Goal: Obtain resource: Download file/media

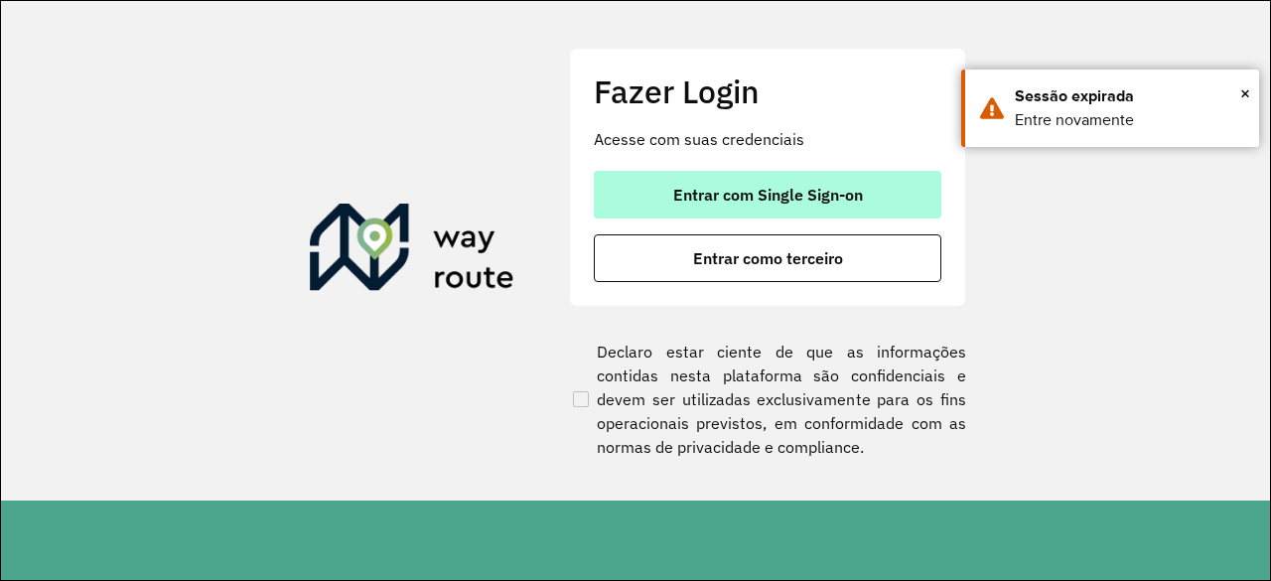
click at [776, 190] on span "Entrar com Single Sign-on" at bounding box center [768, 195] width 190 height 16
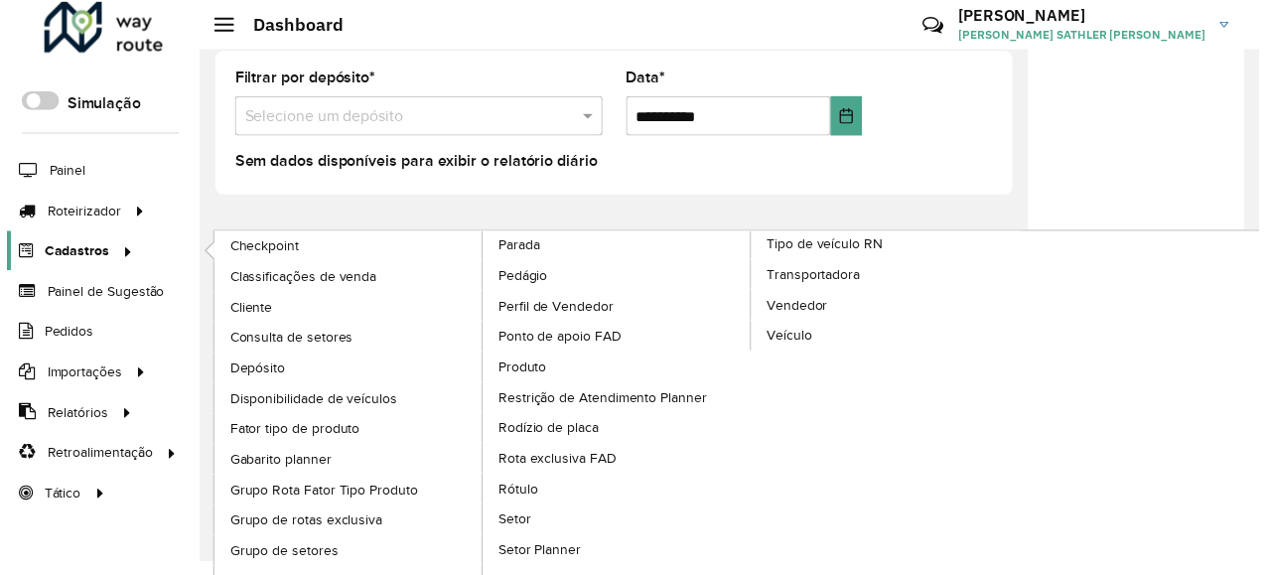
scroll to position [28, 0]
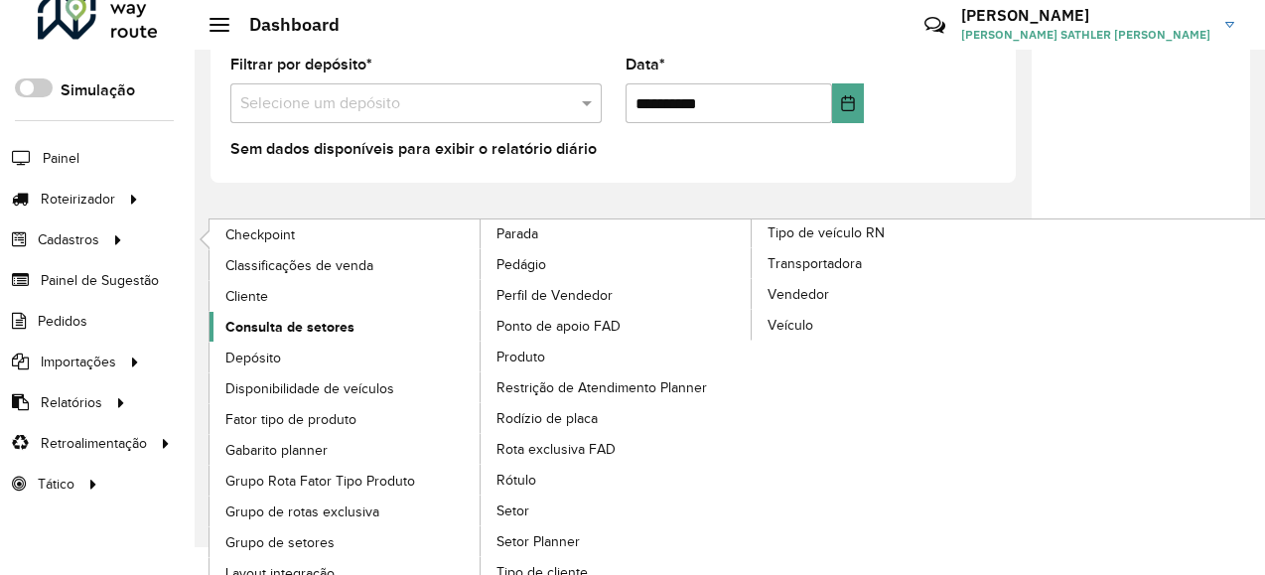
click at [278, 325] on span "Consulta de setores" at bounding box center [289, 327] width 129 height 21
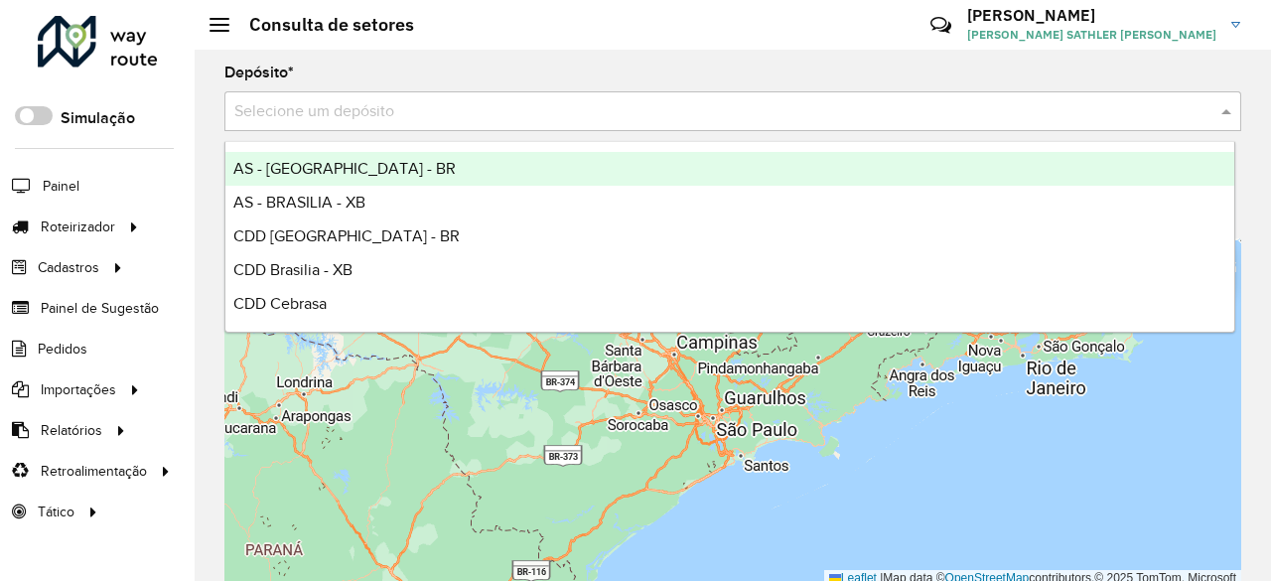
click at [318, 107] on input "text" at bounding box center [712, 112] width 957 height 24
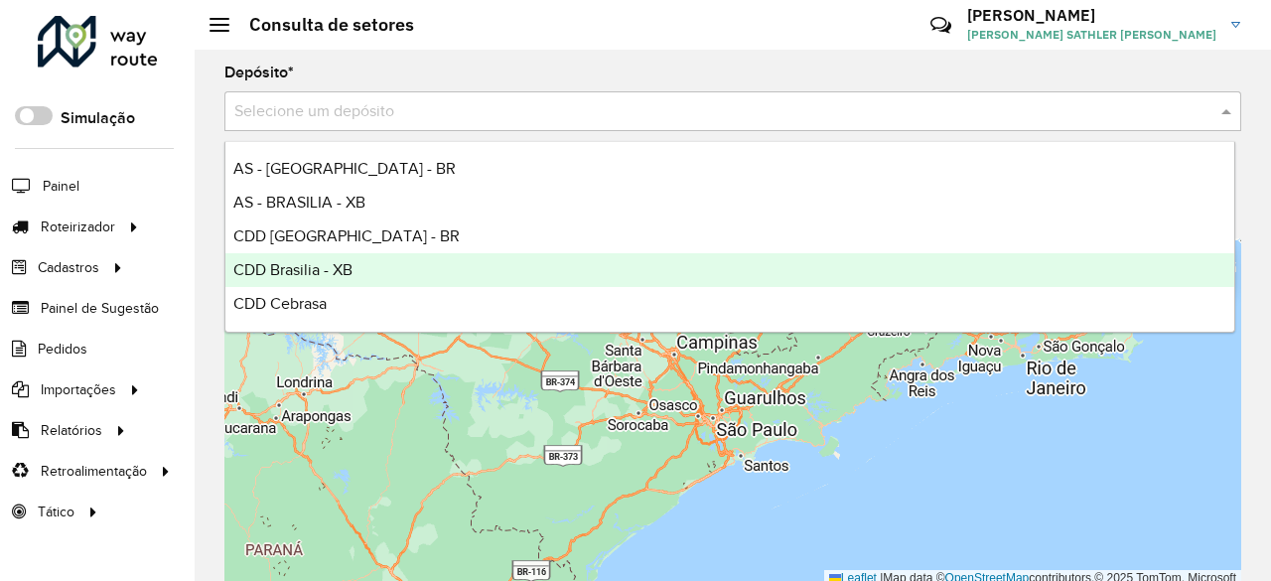
click at [345, 270] on span "CDD Brasilia - XB" at bounding box center [292, 269] width 119 height 17
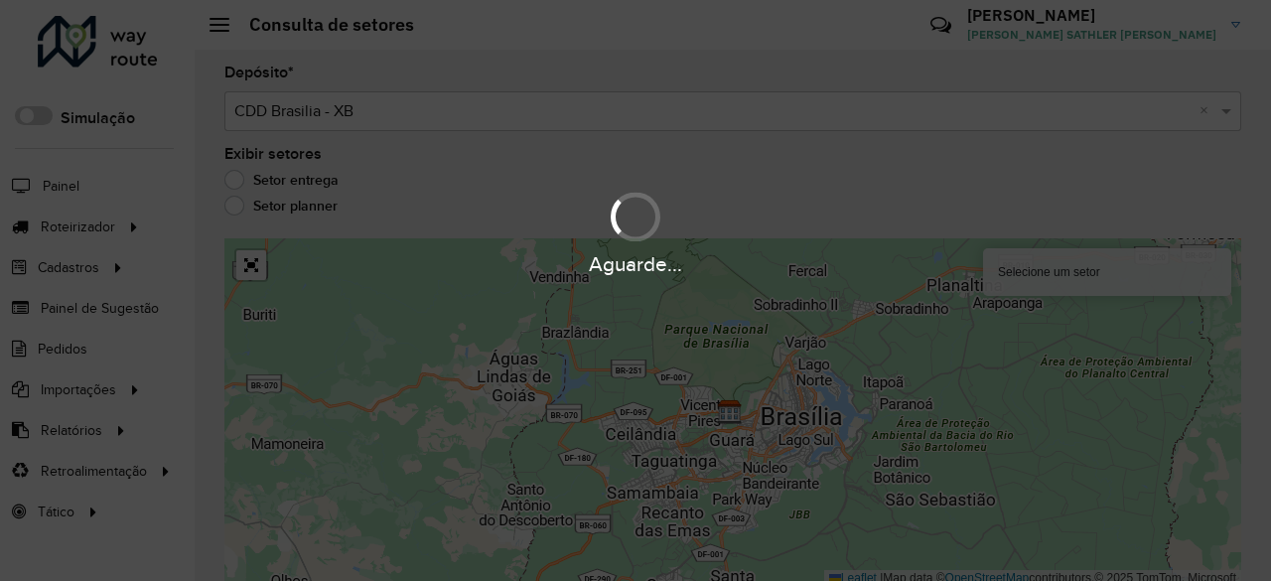
click at [493, 368] on div "Aguarde..." at bounding box center [635, 290] width 1271 height 581
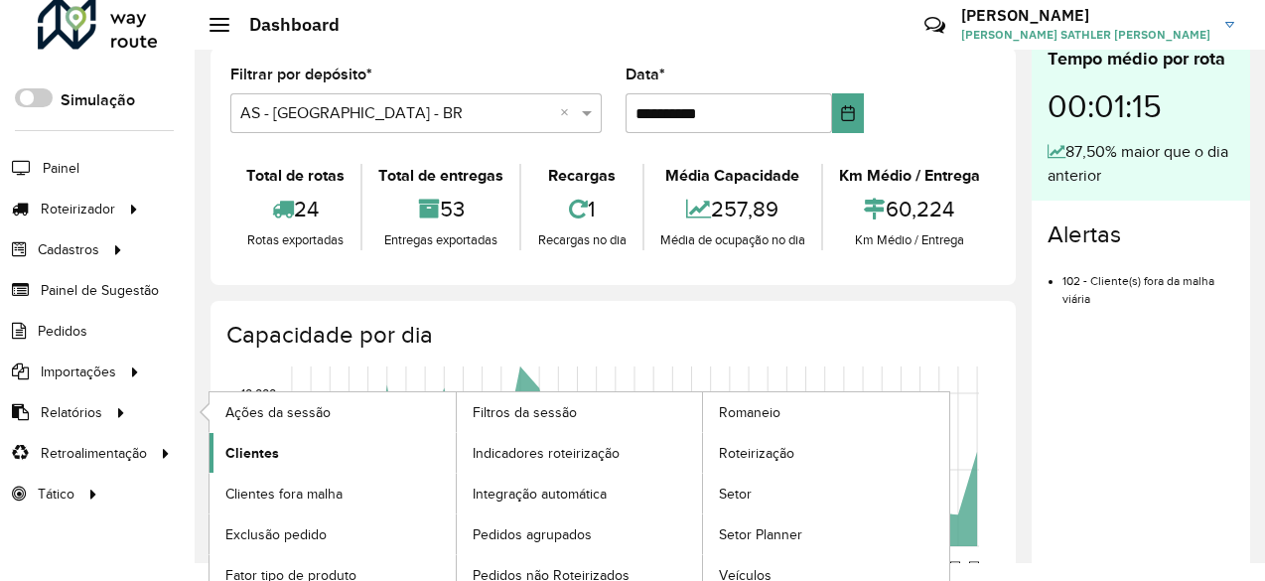
scroll to position [28, 0]
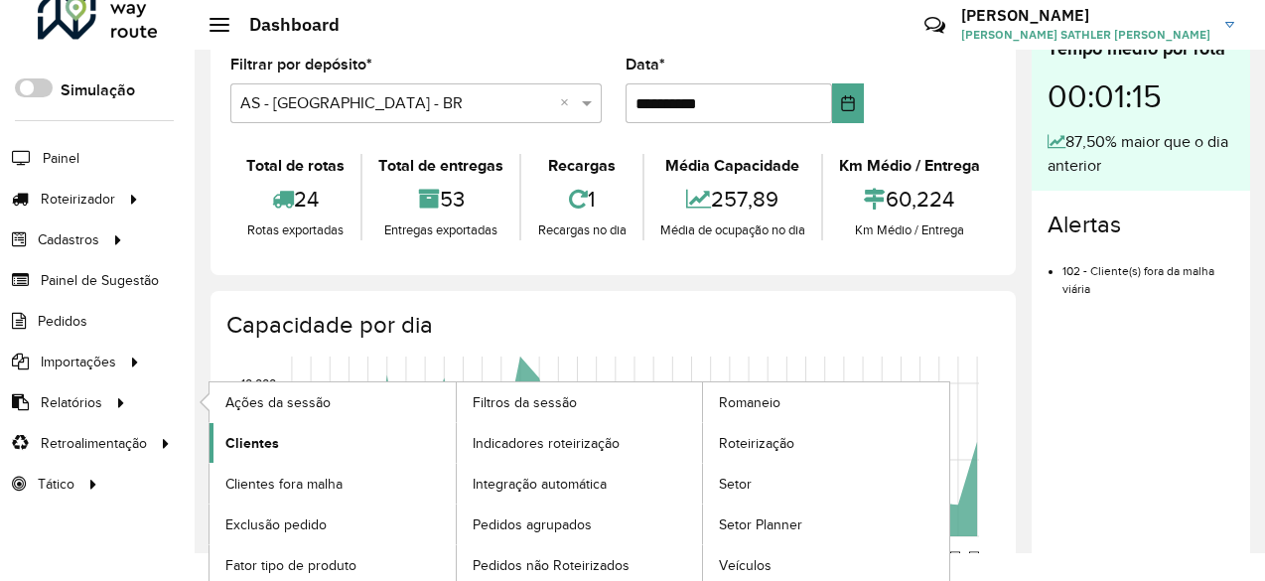
click at [276, 436] on span "Clientes" at bounding box center [252, 443] width 54 height 21
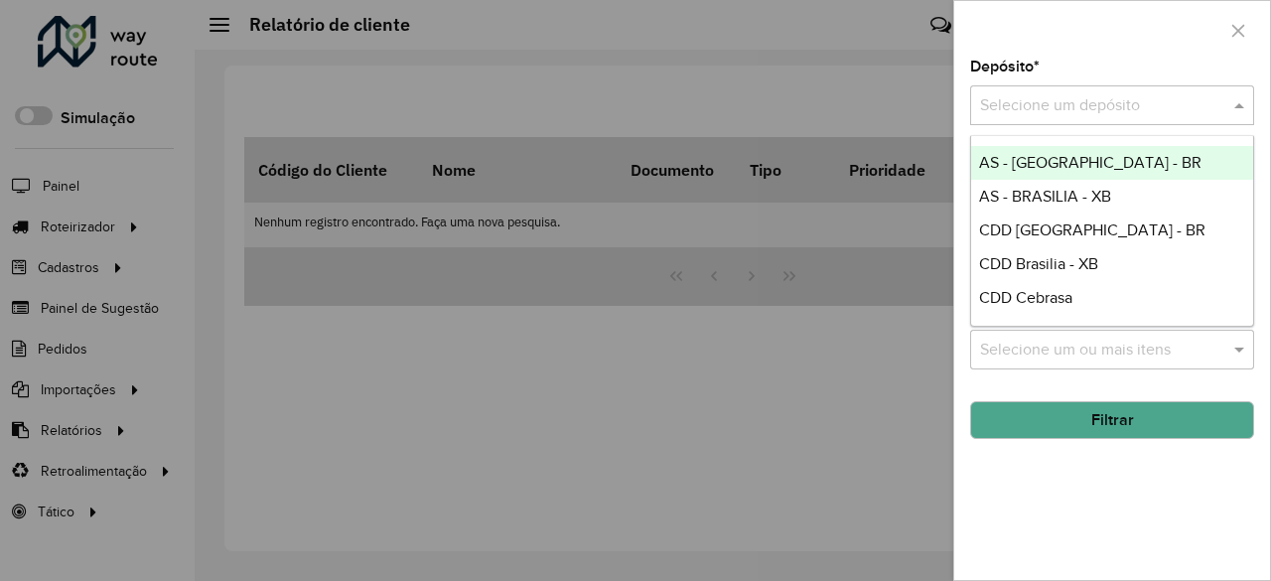
click at [1056, 114] on input "text" at bounding box center [1092, 106] width 224 height 24
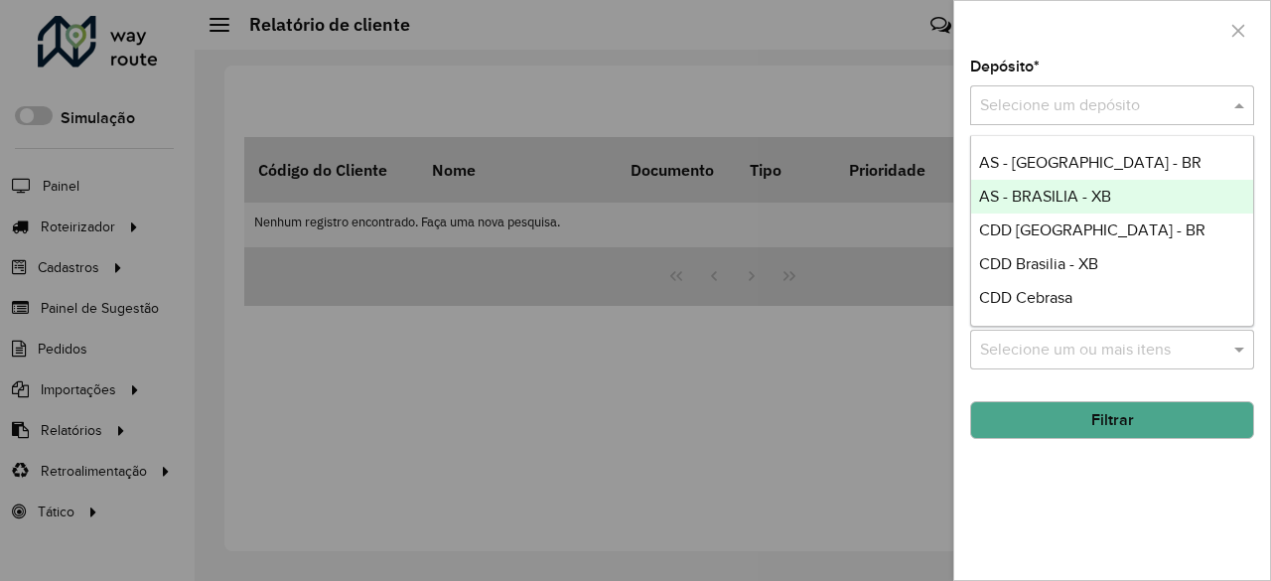
click at [1096, 200] on span "AS - BRASILIA - XB" at bounding box center [1045, 196] width 132 height 17
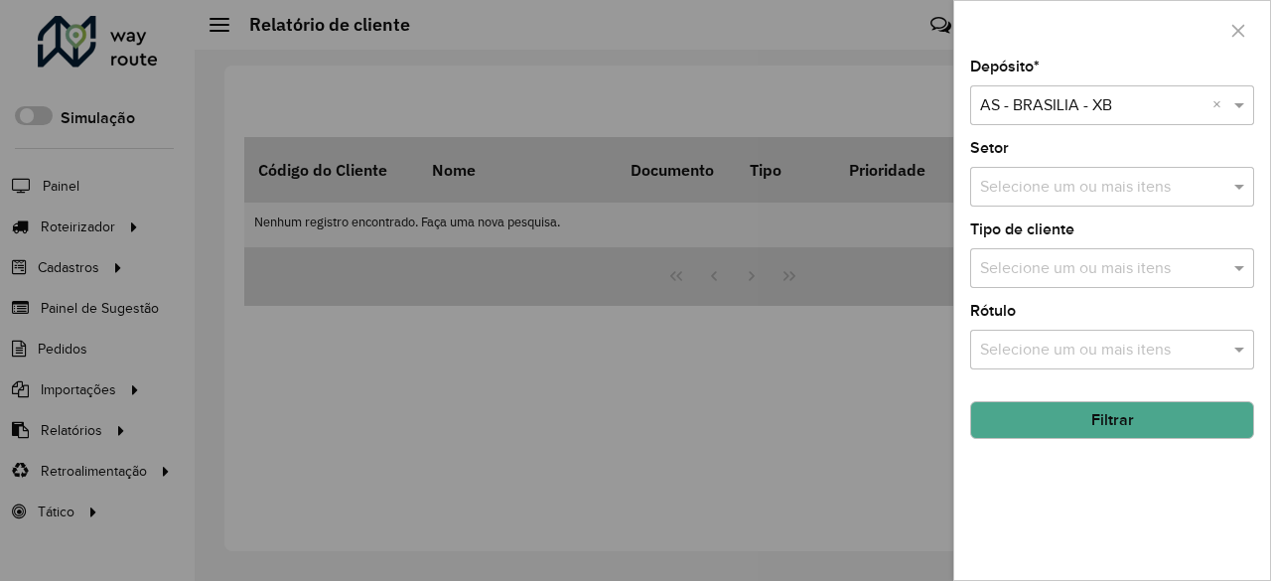
click at [1101, 188] on input "text" at bounding box center [1102, 188] width 254 height 24
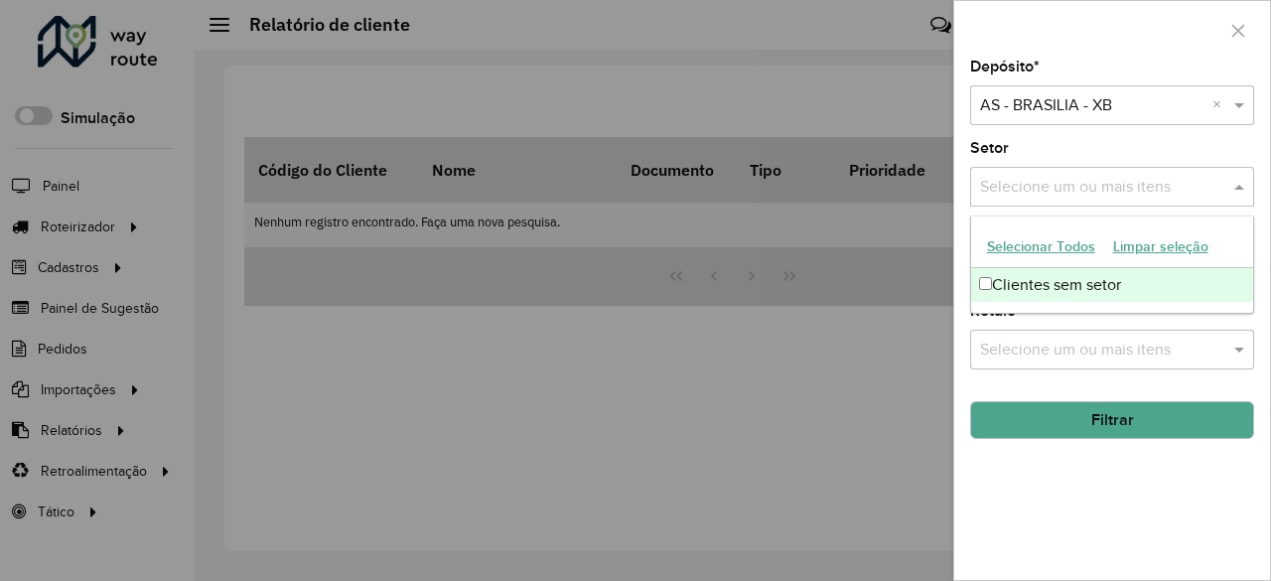
click at [1101, 188] on input "text" at bounding box center [1102, 188] width 254 height 24
click at [1047, 191] on input "text" at bounding box center [1102, 188] width 254 height 24
click at [1089, 150] on div "Setor Selecione um ou mais itens" at bounding box center [1112, 174] width 284 height 66
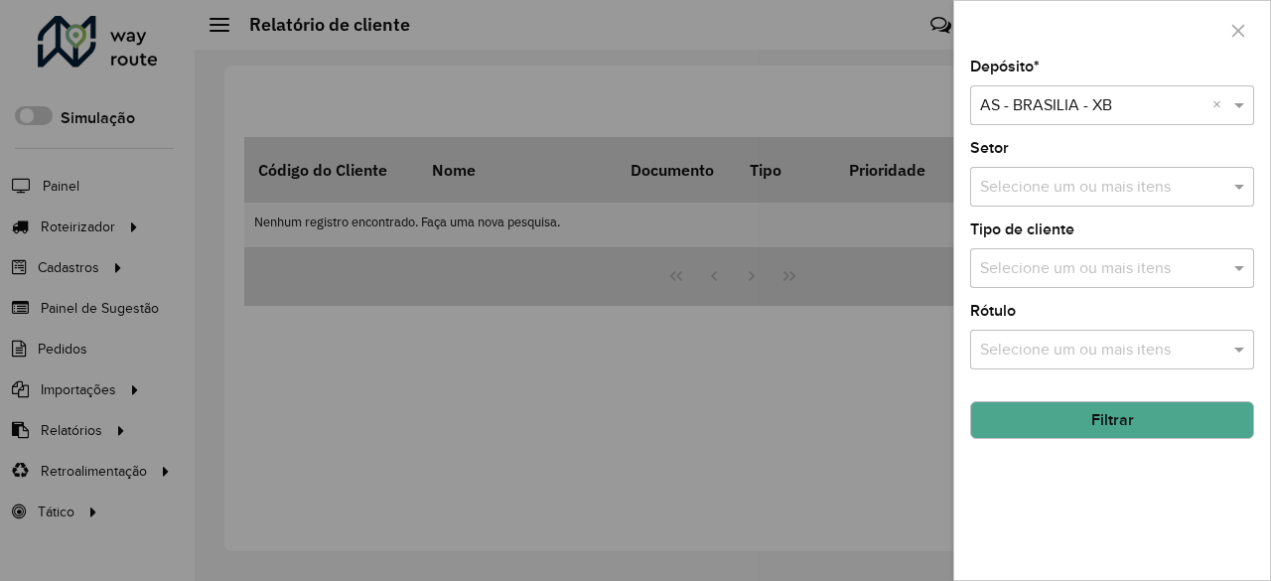
click at [1070, 265] on input "text" at bounding box center [1102, 269] width 254 height 24
click at [1130, 227] on div "Tipo de cliente Selecione um ou mais itens" at bounding box center [1112, 255] width 284 height 66
click at [1078, 347] on input "text" at bounding box center [1102, 351] width 254 height 24
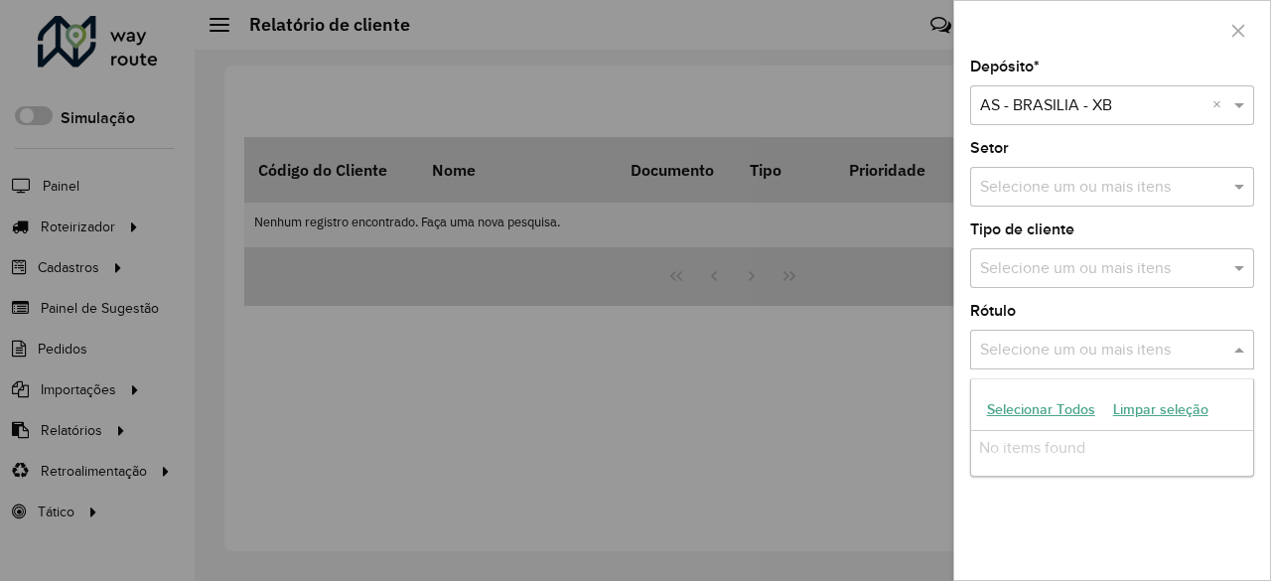
click at [1078, 347] on input "text" at bounding box center [1102, 351] width 254 height 24
click at [1085, 315] on div "Rótulo Selecione um ou mais itens" at bounding box center [1112, 337] width 284 height 66
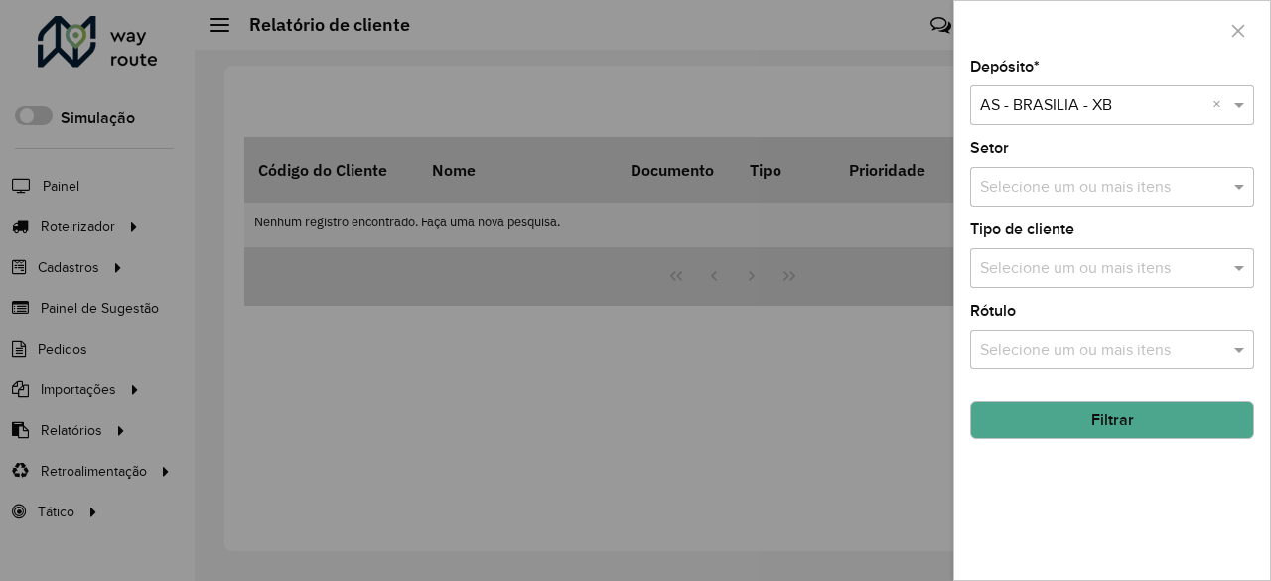
click at [1100, 416] on button "Filtrar" at bounding box center [1112, 420] width 284 height 38
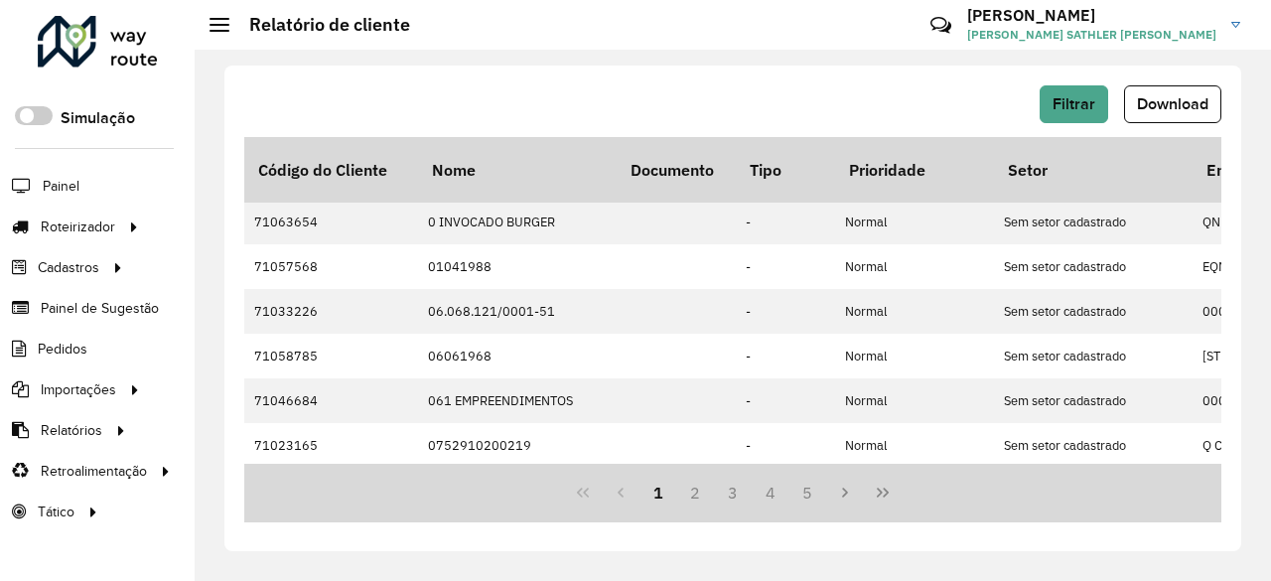
scroll to position [298, 0]
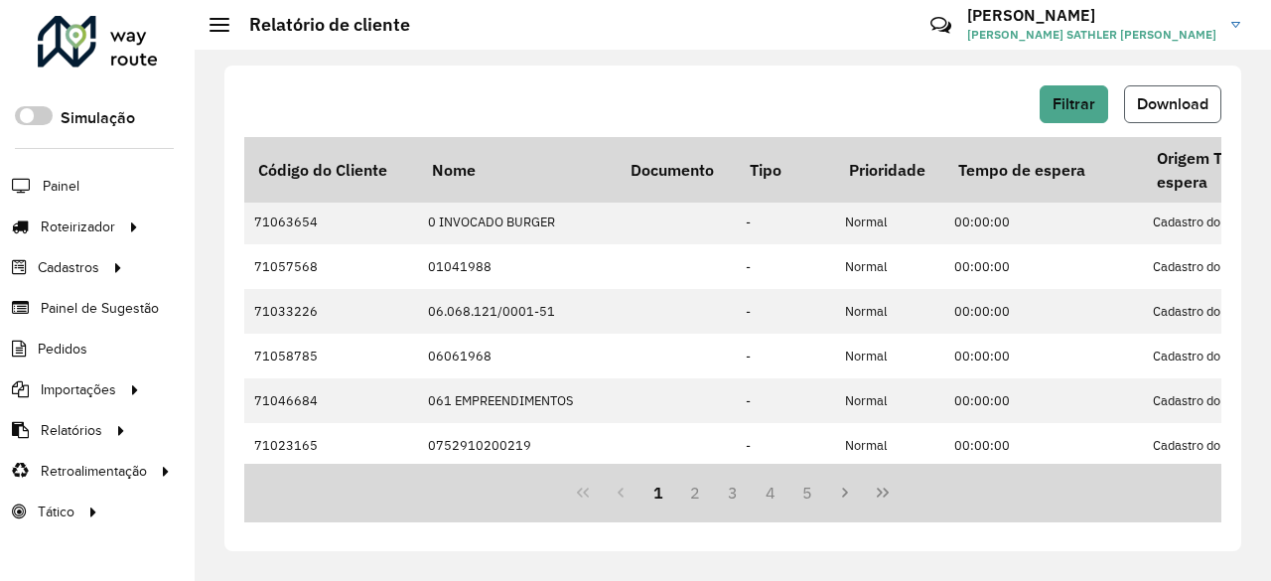
click at [1187, 106] on span "Download" at bounding box center [1172, 103] width 71 height 17
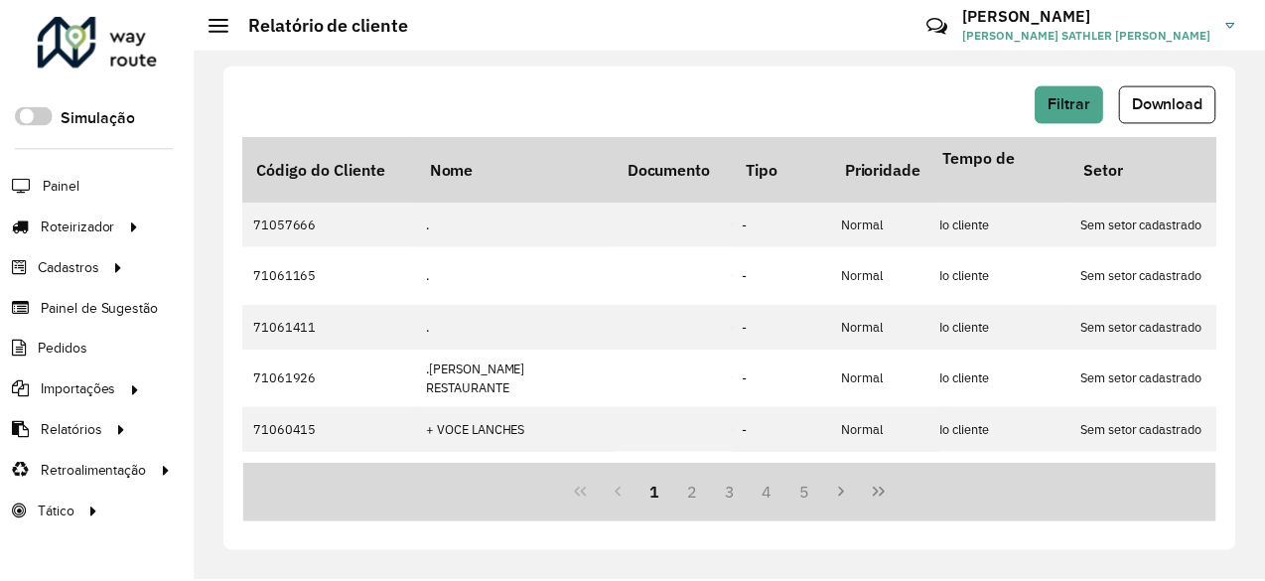
scroll to position [0, 0]
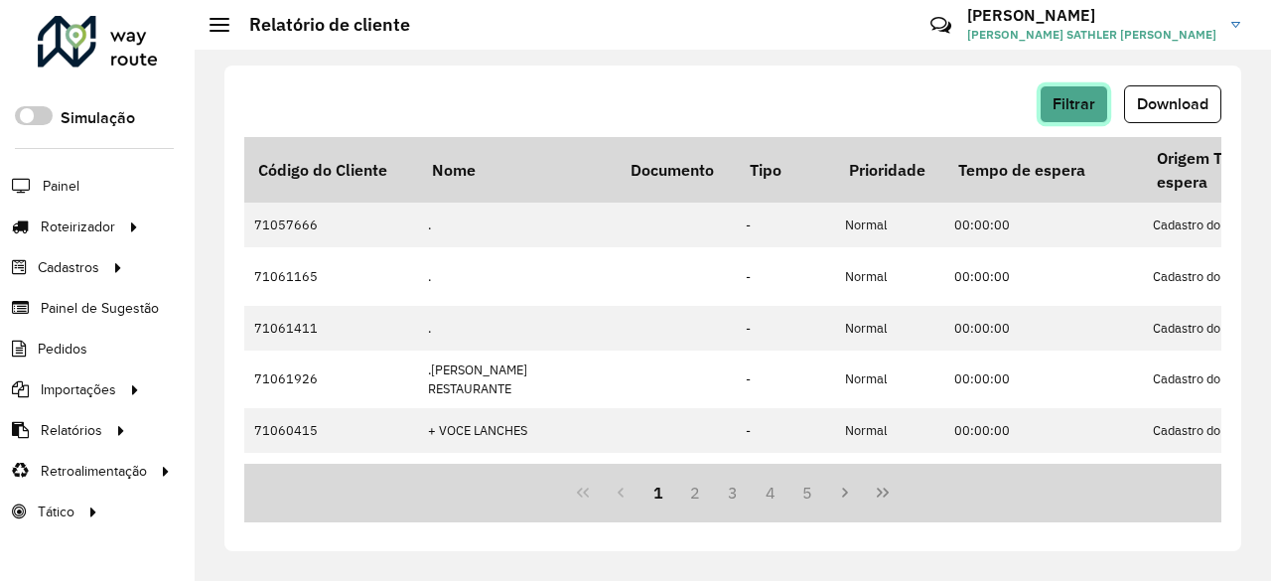
click at [1075, 88] on button "Filtrar" at bounding box center [1073, 104] width 68 height 38
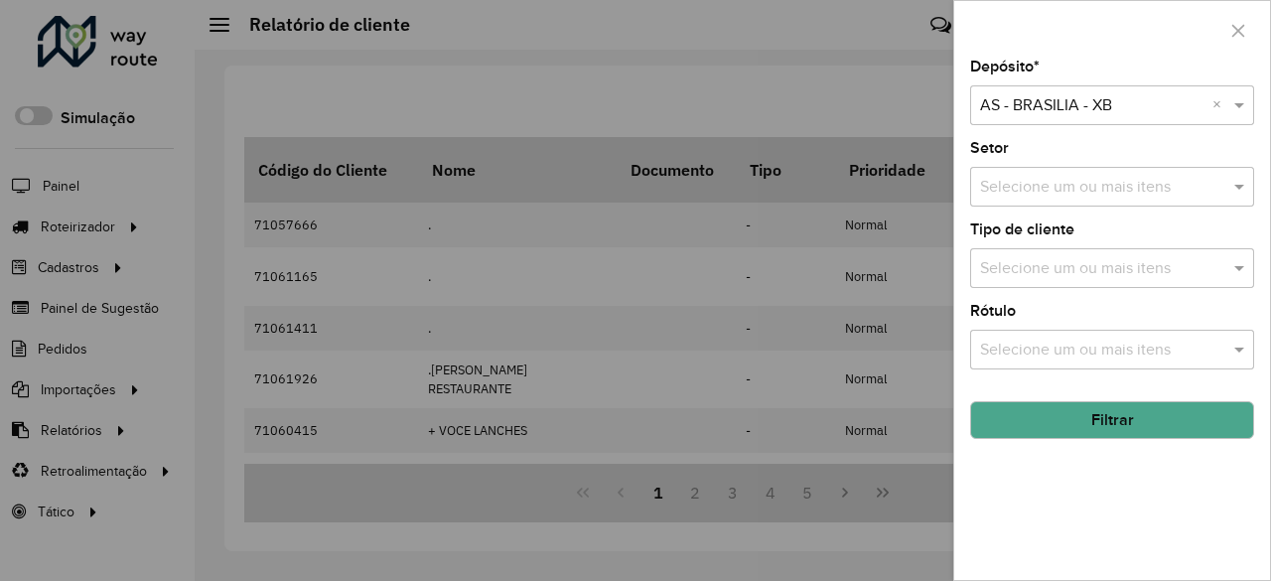
click at [1111, 188] on input "text" at bounding box center [1102, 188] width 254 height 24
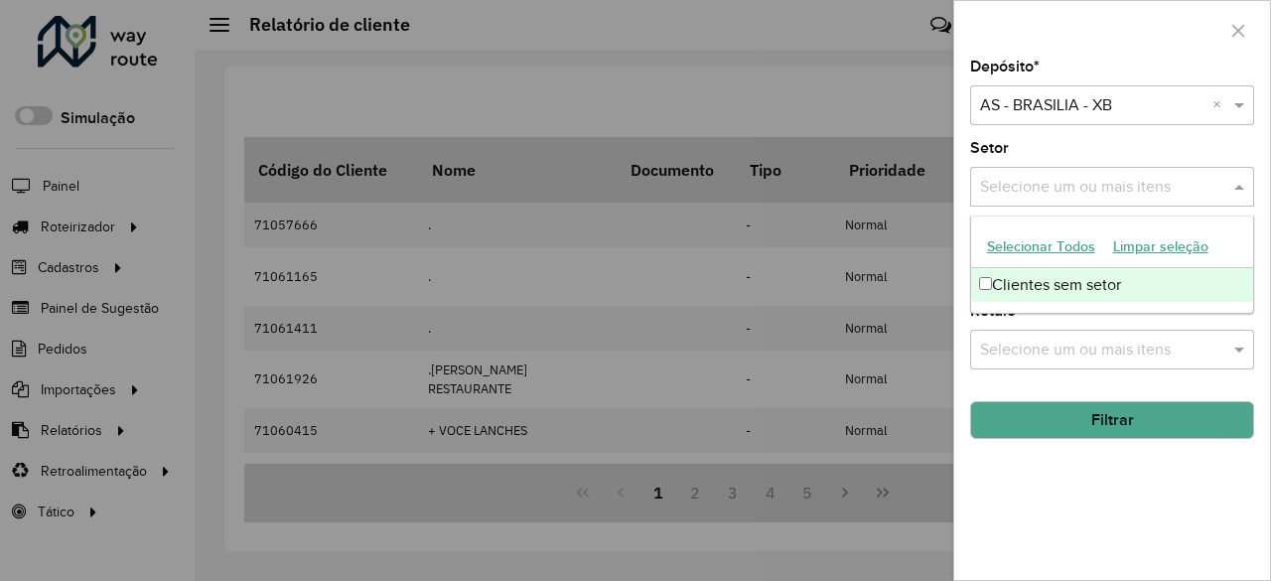
click at [903, 110] on div at bounding box center [635, 290] width 1271 height 581
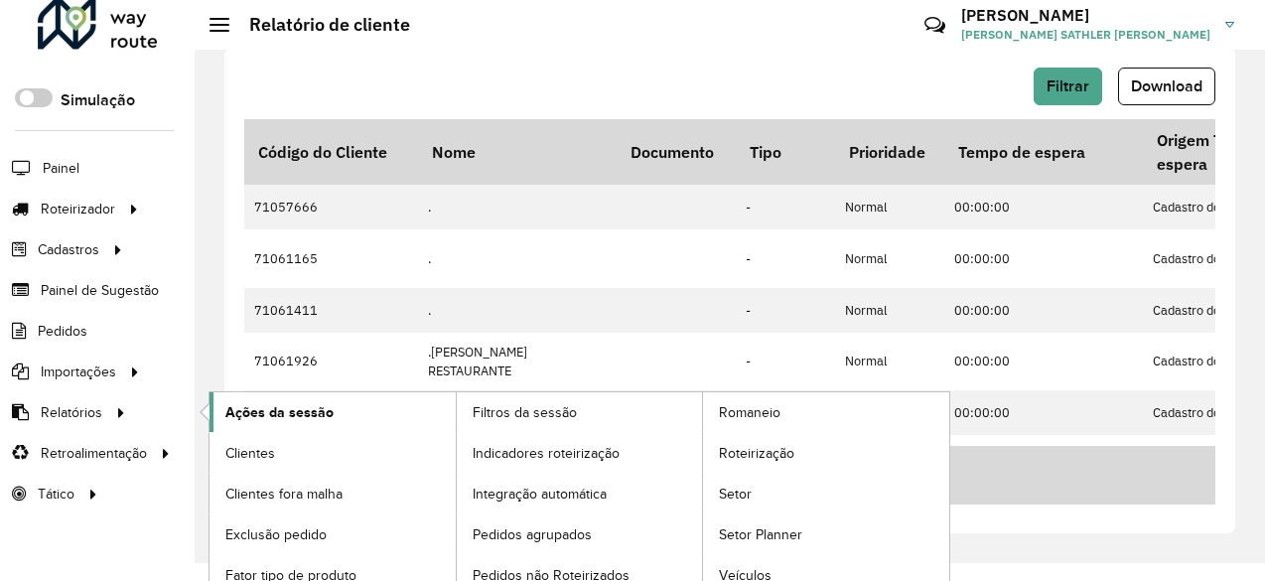
scroll to position [28, 0]
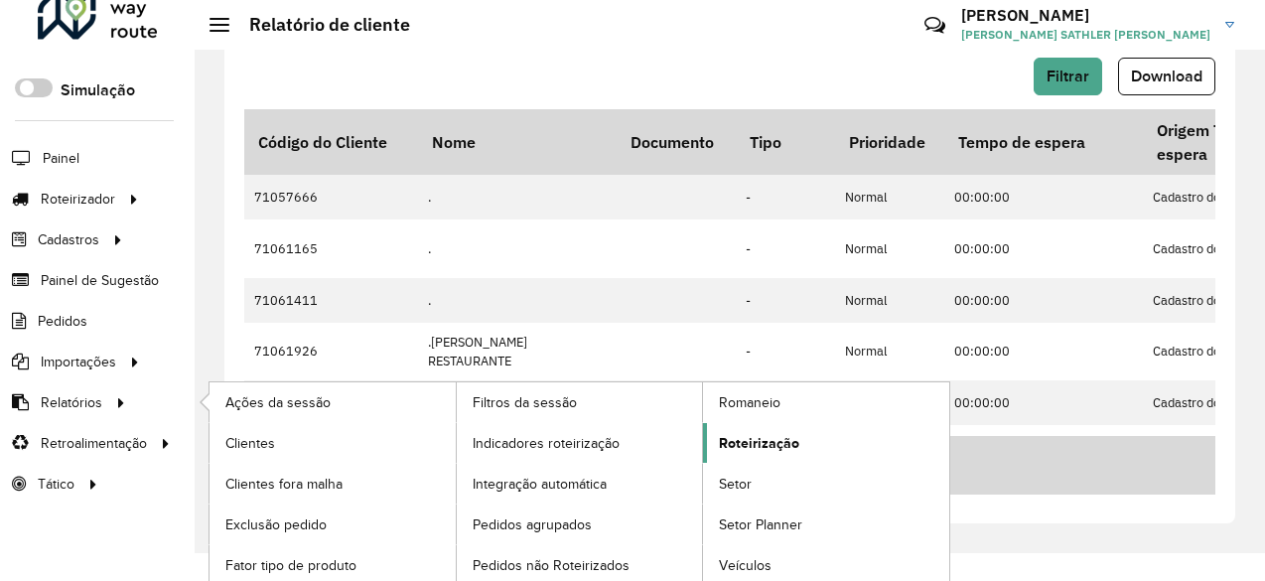
click at [766, 444] on span "Roteirização" at bounding box center [759, 443] width 80 height 21
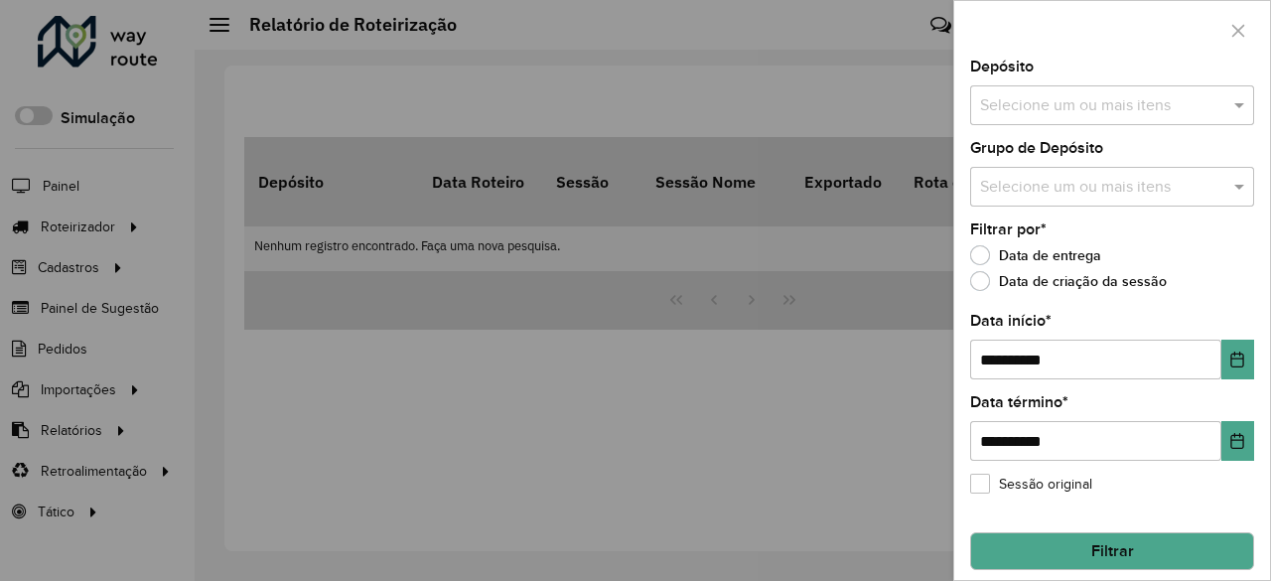
click at [853, 357] on div at bounding box center [635, 290] width 1271 height 581
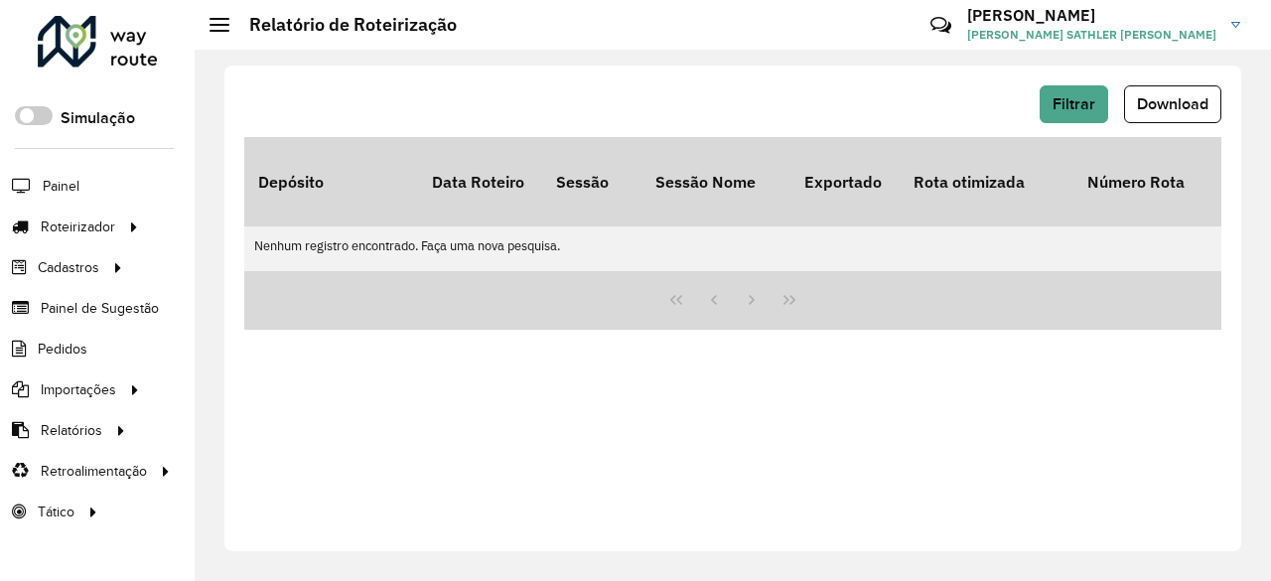
click at [414, 403] on div "Filtrar Download Depósito Data Roteiro Sessão Sessão Nome Exportado Rota otimiz…" at bounding box center [732, 308] width 1017 height 485
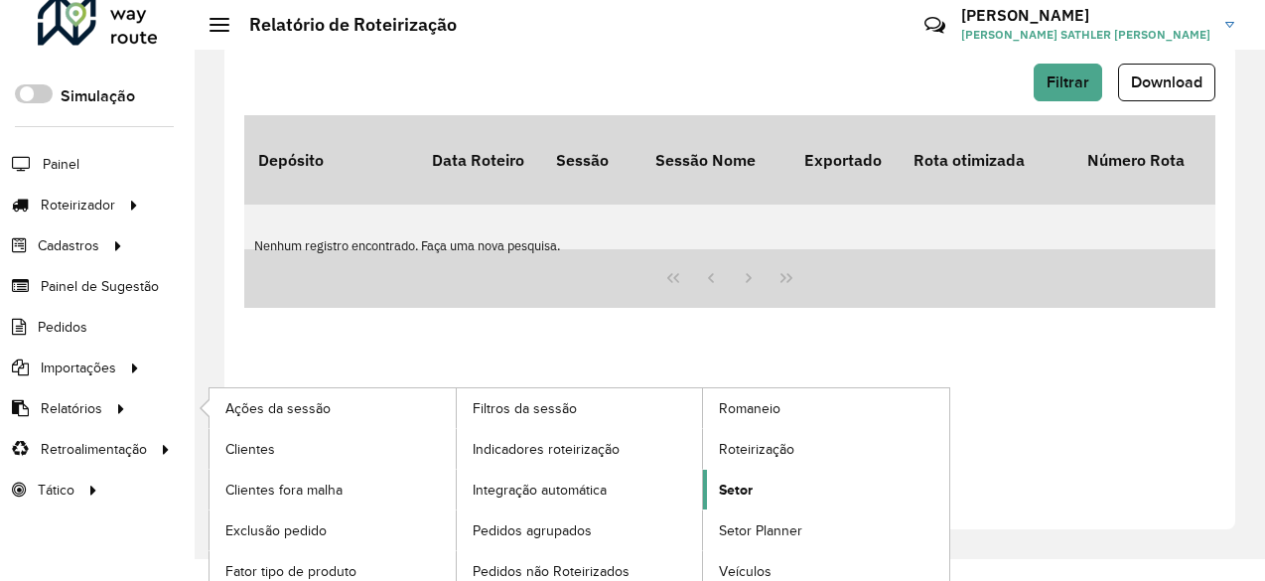
scroll to position [28, 0]
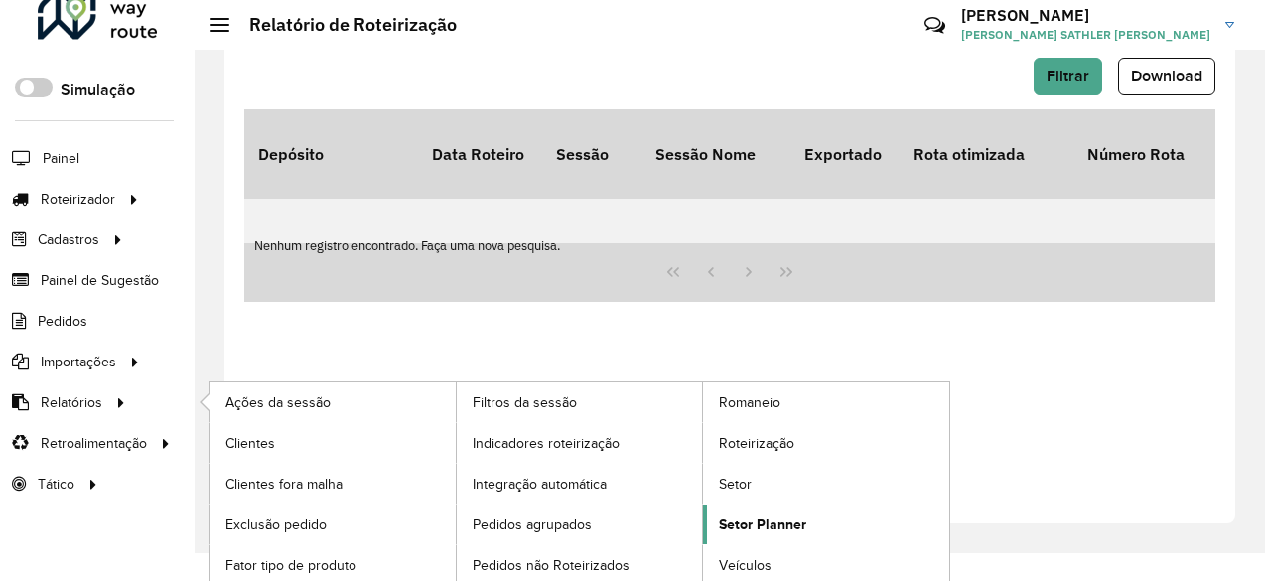
click at [780, 514] on span "Setor Planner" at bounding box center [762, 524] width 87 height 21
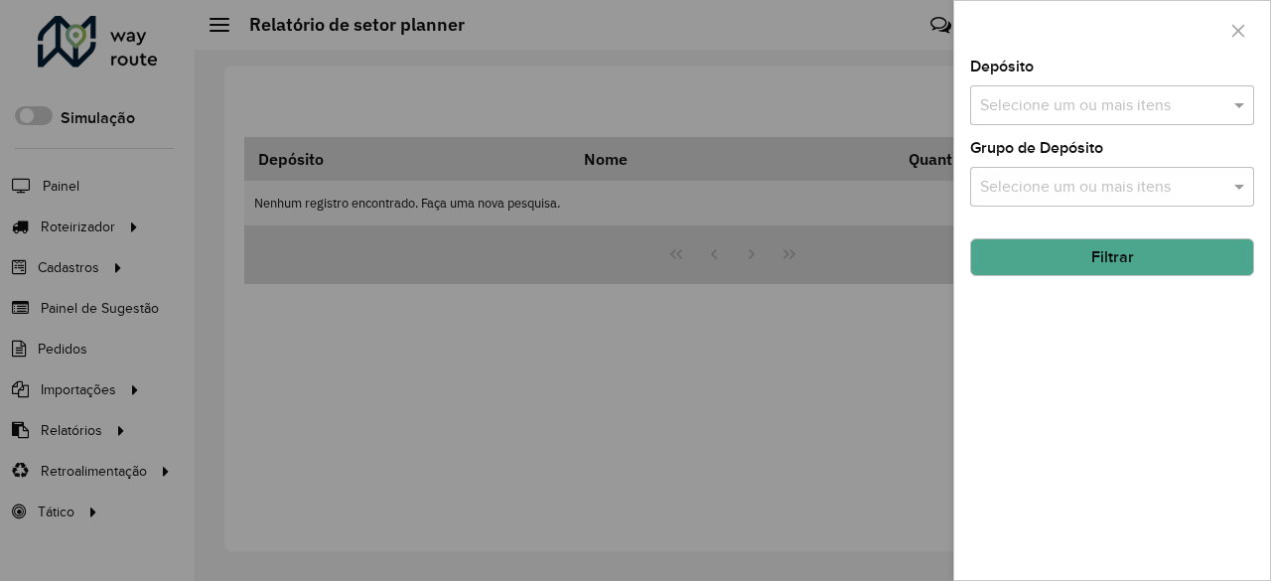
click at [1041, 104] on input "text" at bounding box center [1102, 106] width 254 height 24
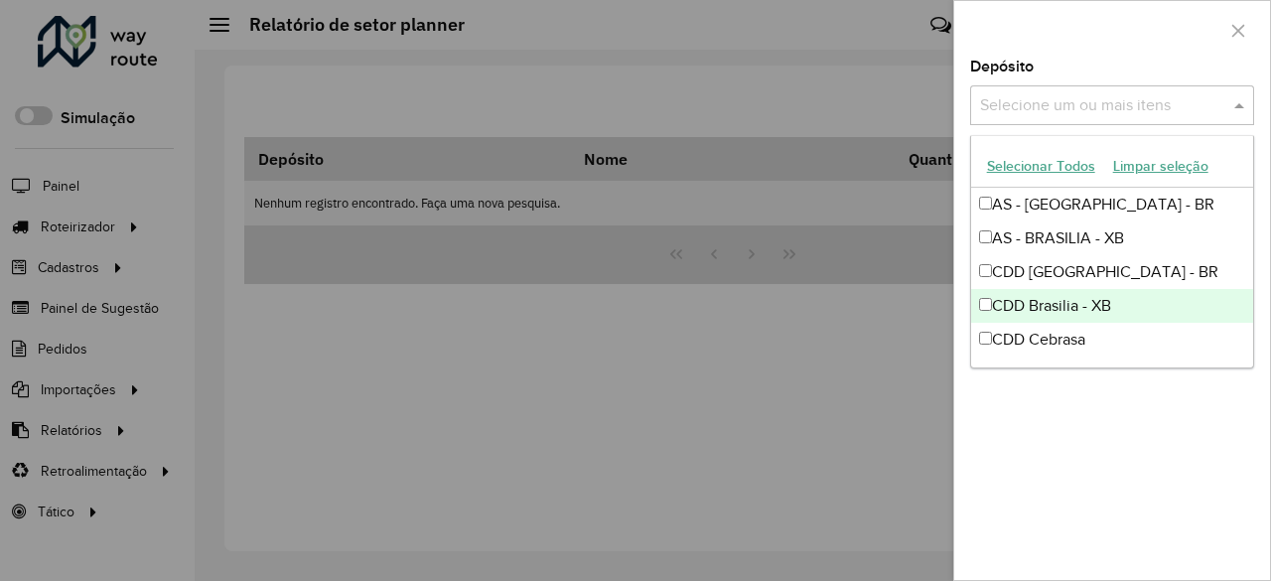
click at [1019, 300] on div "CDD Brasilia - XB" at bounding box center [1112, 306] width 283 height 34
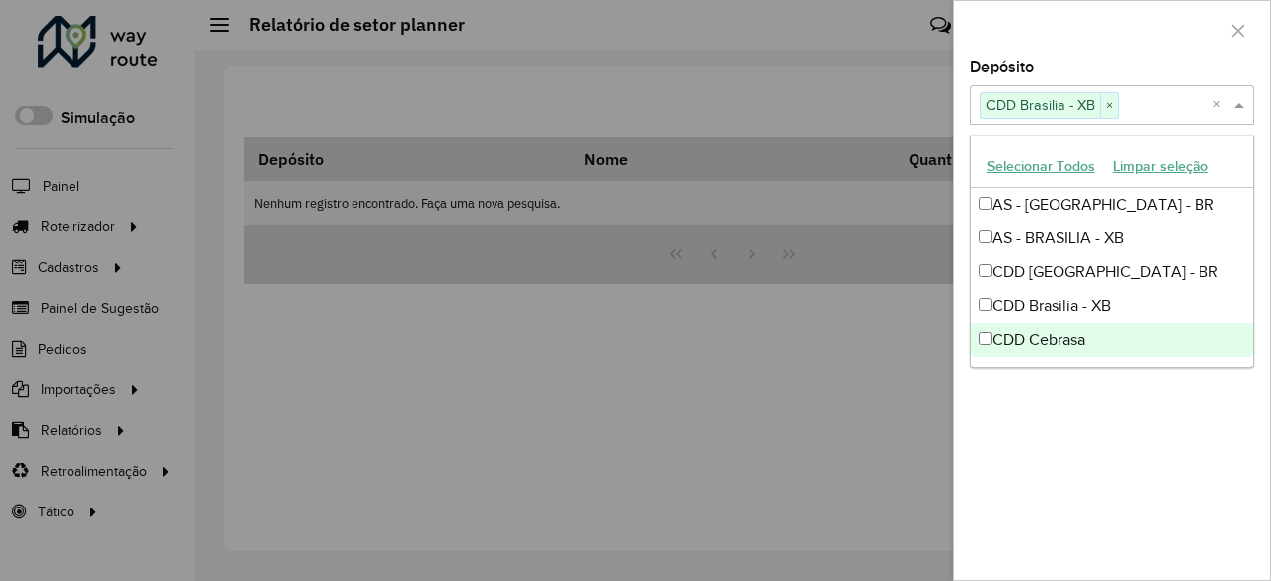
click at [1015, 416] on div "Depósito Selecione um ou mais itens CDD Brasilia - XB × × Grupo de Depósito Sel…" at bounding box center [1112, 320] width 316 height 520
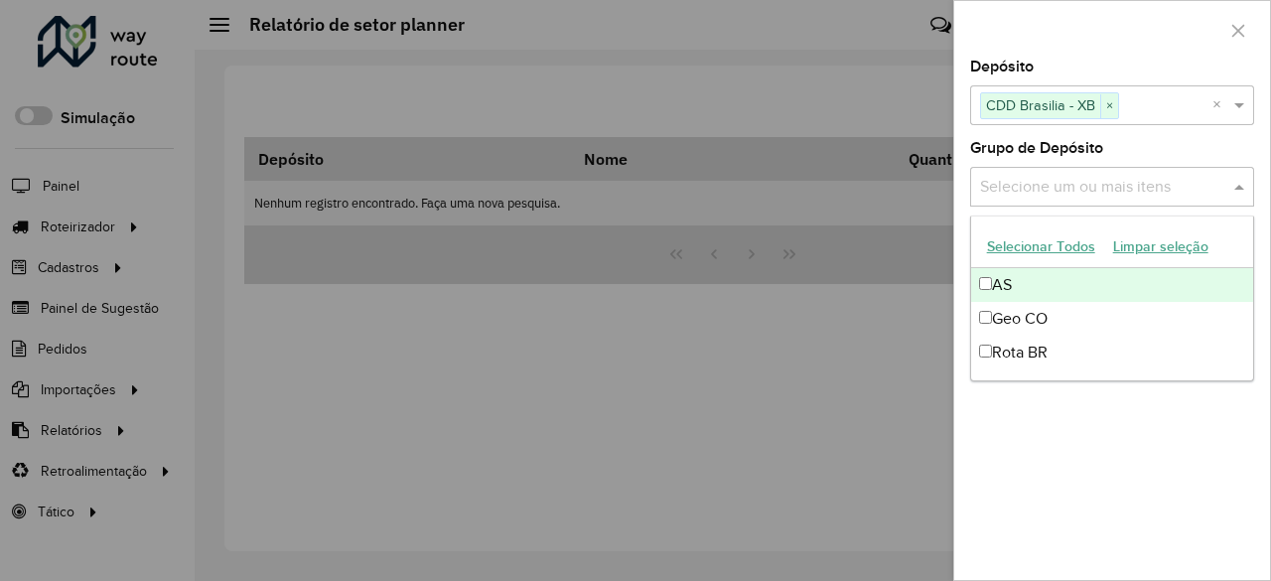
click at [1066, 190] on input "text" at bounding box center [1102, 188] width 254 height 24
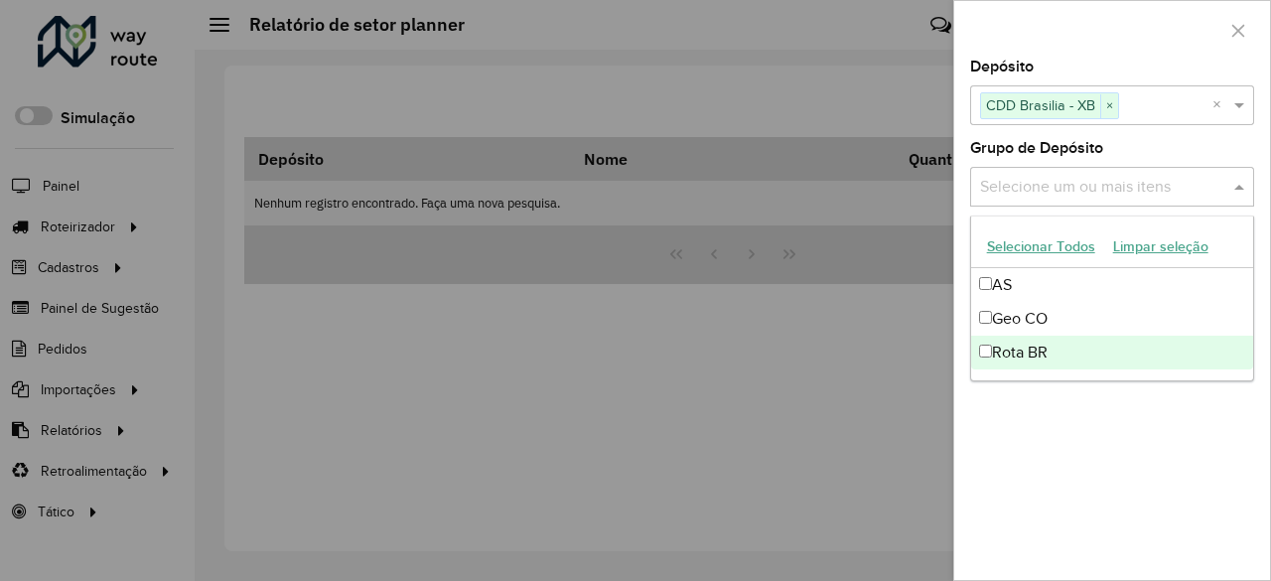
click at [1005, 354] on div "Rota BR" at bounding box center [1112, 353] width 283 height 34
click at [1092, 416] on div "Depósito Selecione um ou mais itens CDD Brasilia - XB × × Grupo de Depósito Sel…" at bounding box center [1112, 320] width 316 height 520
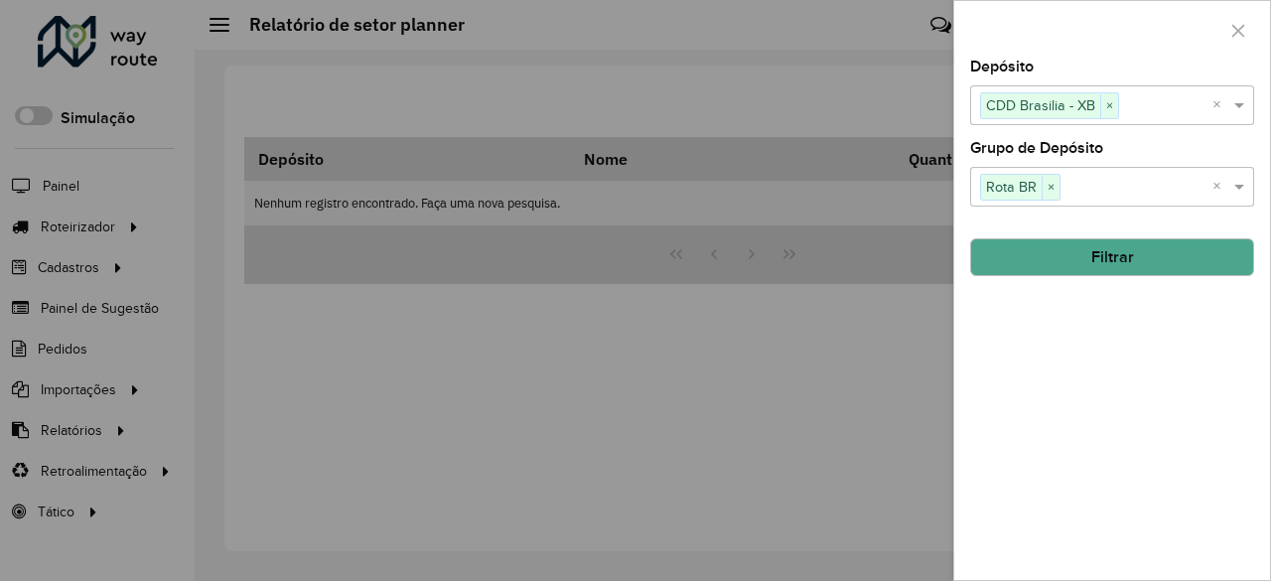
click at [1059, 259] on button "Filtrar" at bounding box center [1112, 257] width 284 height 38
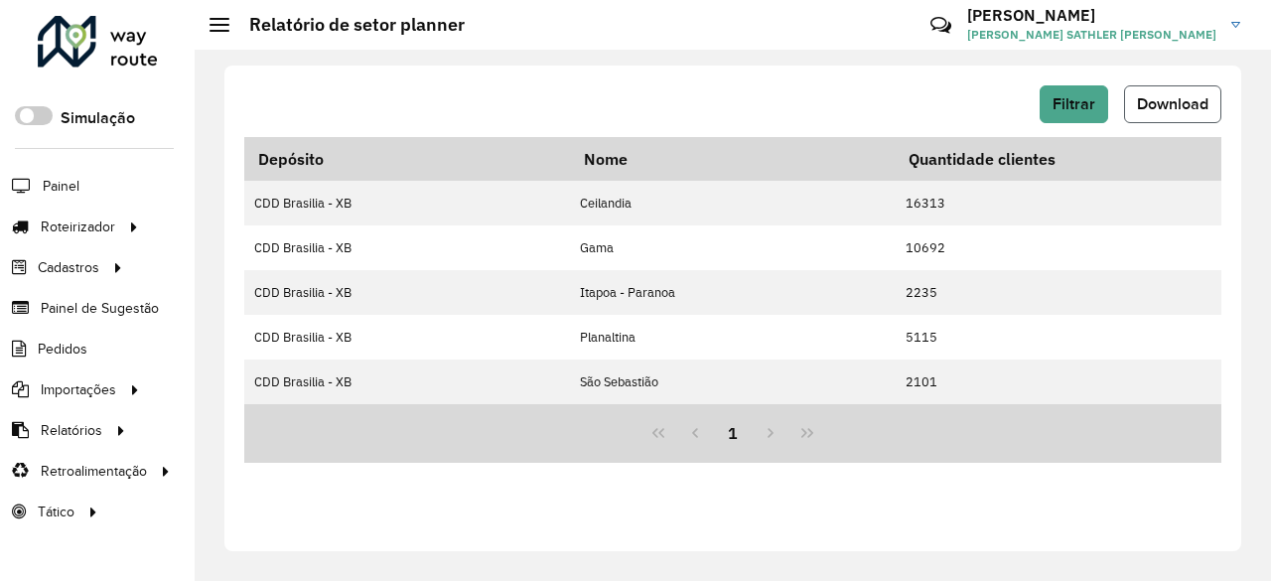
click at [1160, 106] on span "Download" at bounding box center [1172, 103] width 71 height 17
click at [735, 116] on div "Filtrar Download" at bounding box center [732, 104] width 977 height 38
click at [1086, 101] on span "Filtrar" at bounding box center [1073, 103] width 43 height 17
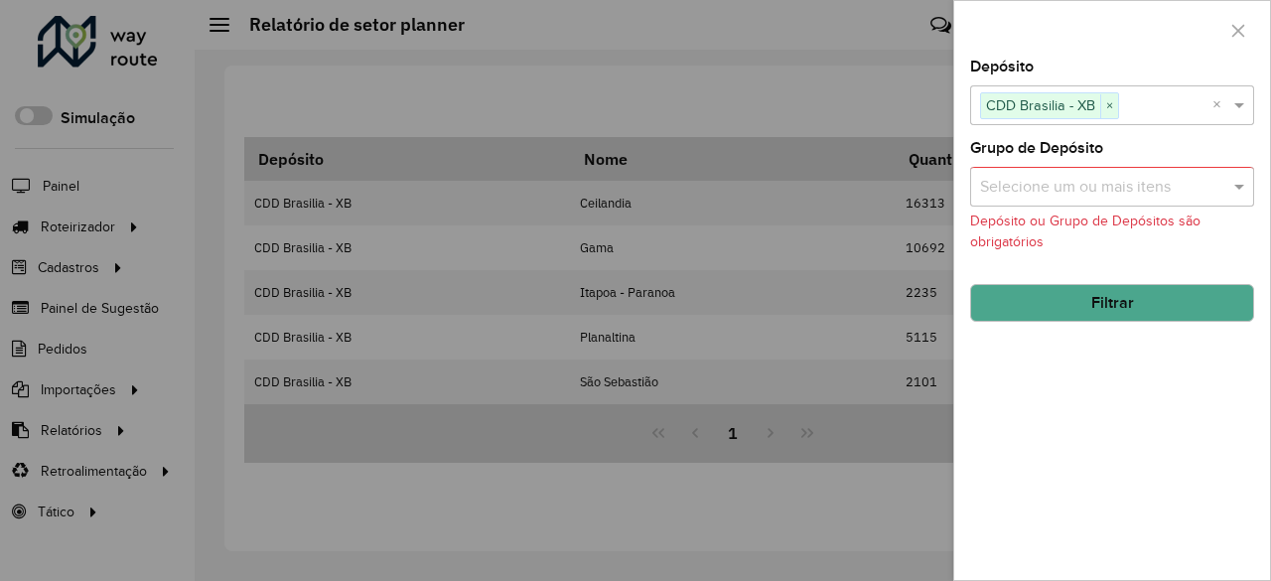
click at [768, 86] on div at bounding box center [635, 290] width 1271 height 581
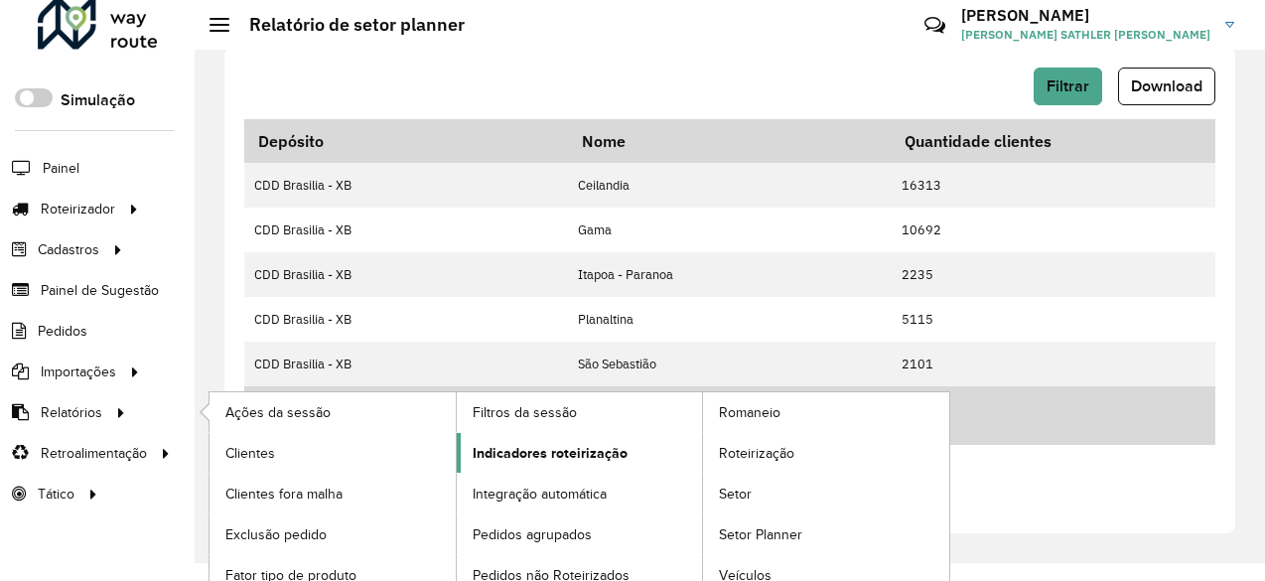
scroll to position [28, 0]
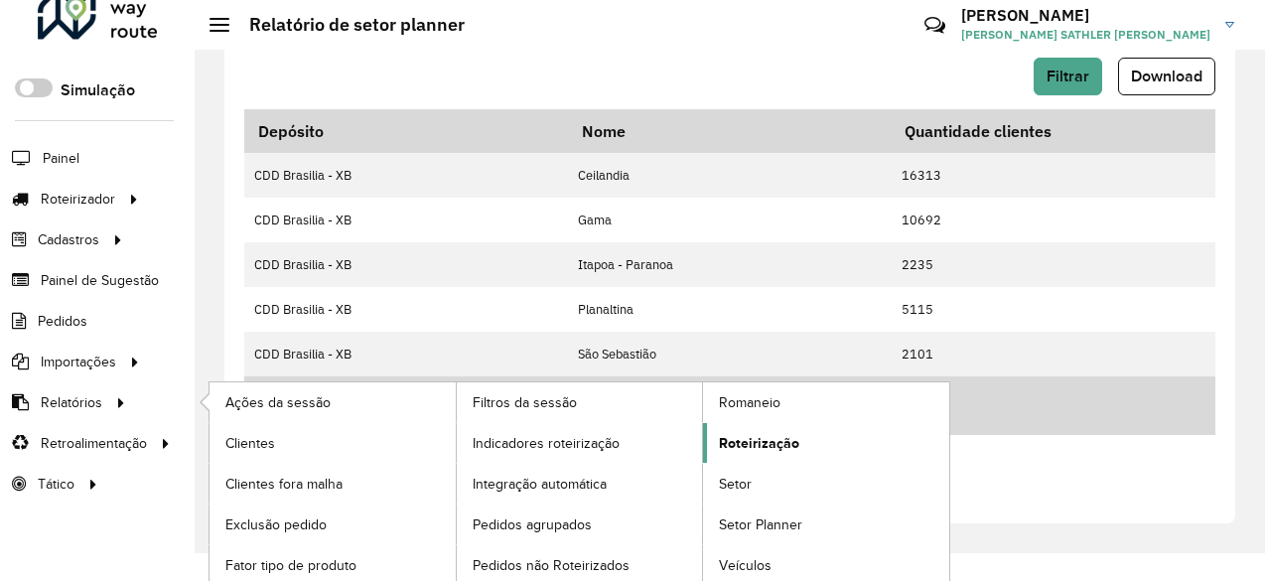
click at [747, 433] on span "Roteirização" at bounding box center [759, 443] width 80 height 21
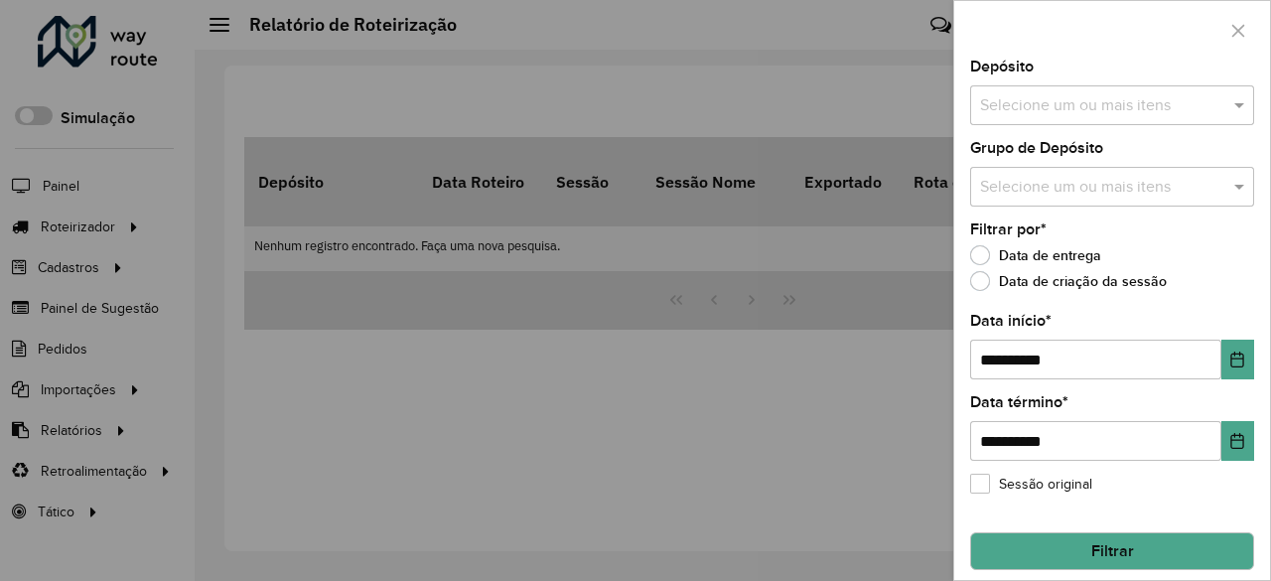
click at [1065, 113] on input "text" at bounding box center [1102, 106] width 254 height 24
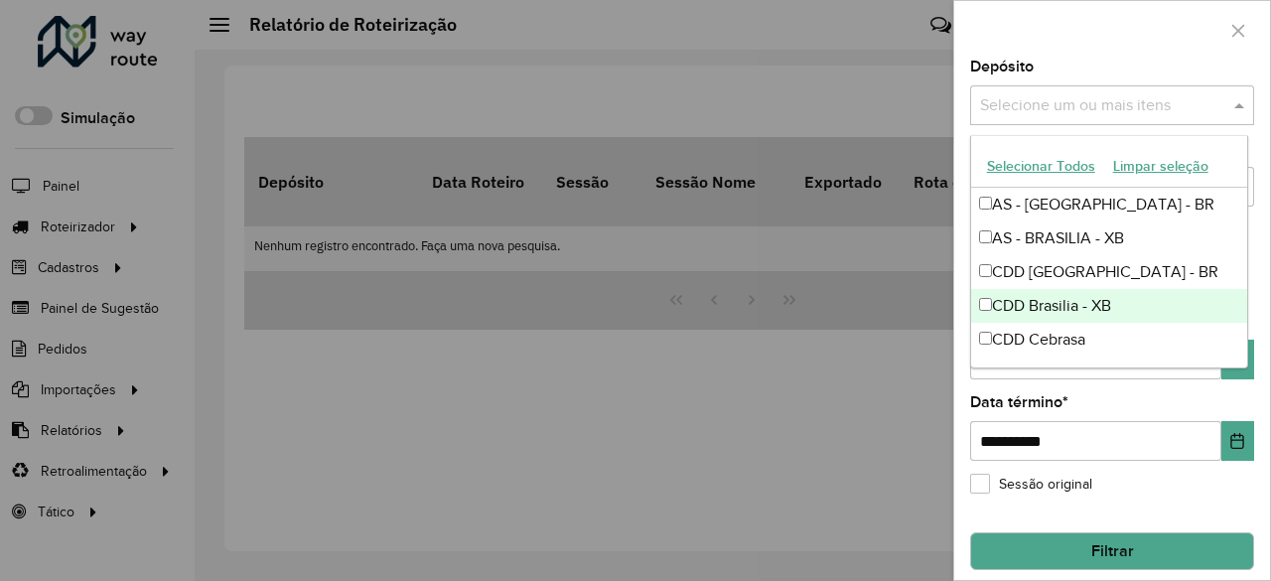
click at [1007, 297] on div "CDD Brasilia - XB" at bounding box center [1109, 306] width 277 height 34
click at [795, 405] on div at bounding box center [635, 290] width 1271 height 581
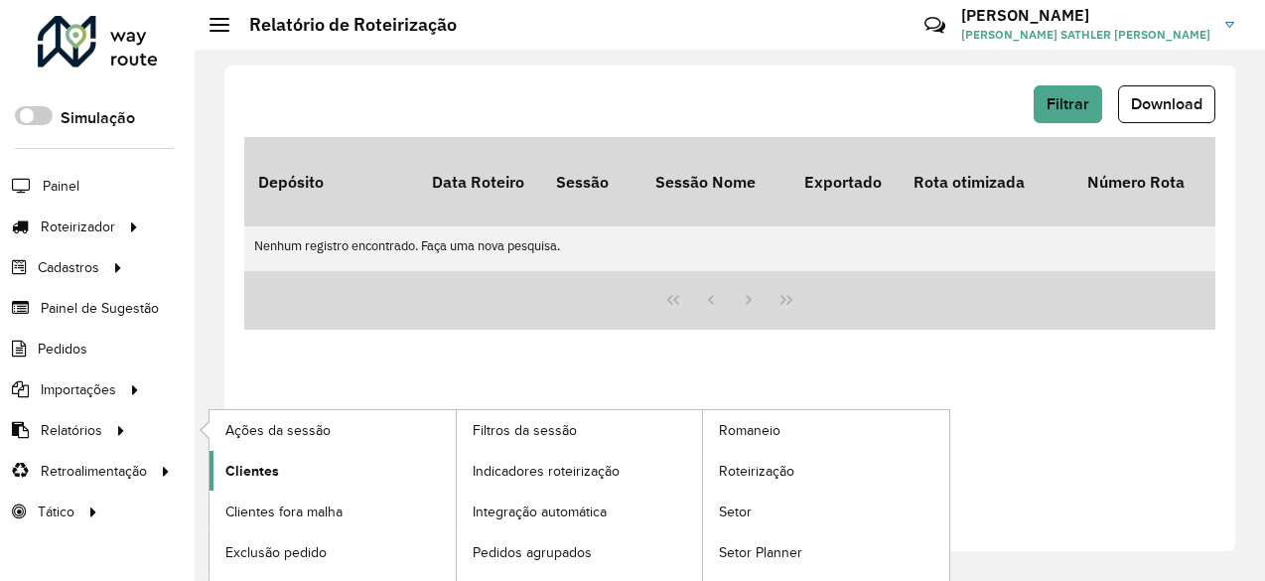
click at [283, 468] on link "Clientes" at bounding box center [332, 471] width 246 height 40
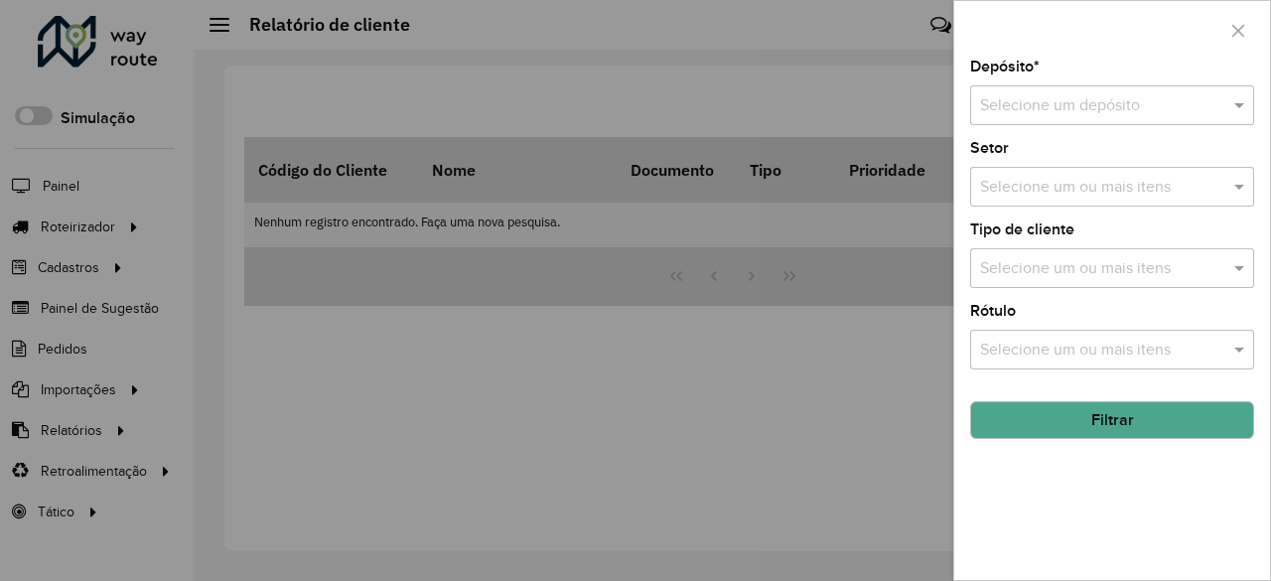
click at [1065, 102] on input "text" at bounding box center [1092, 106] width 224 height 24
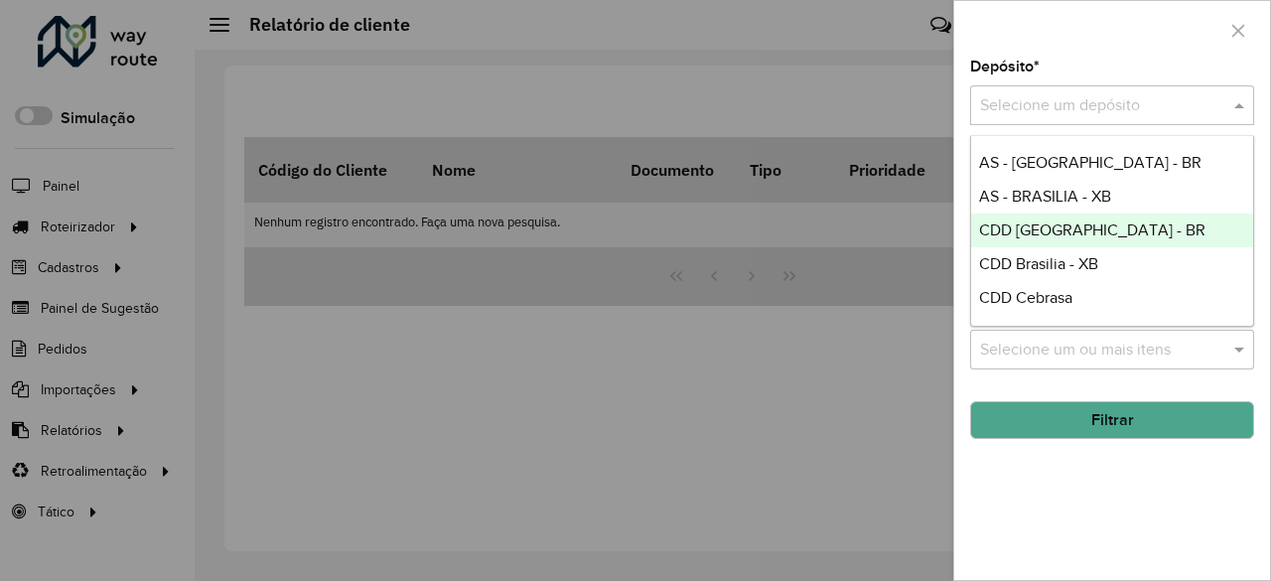
click at [1074, 230] on span "CDD [GEOGRAPHIC_DATA] - BR" at bounding box center [1092, 229] width 226 height 17
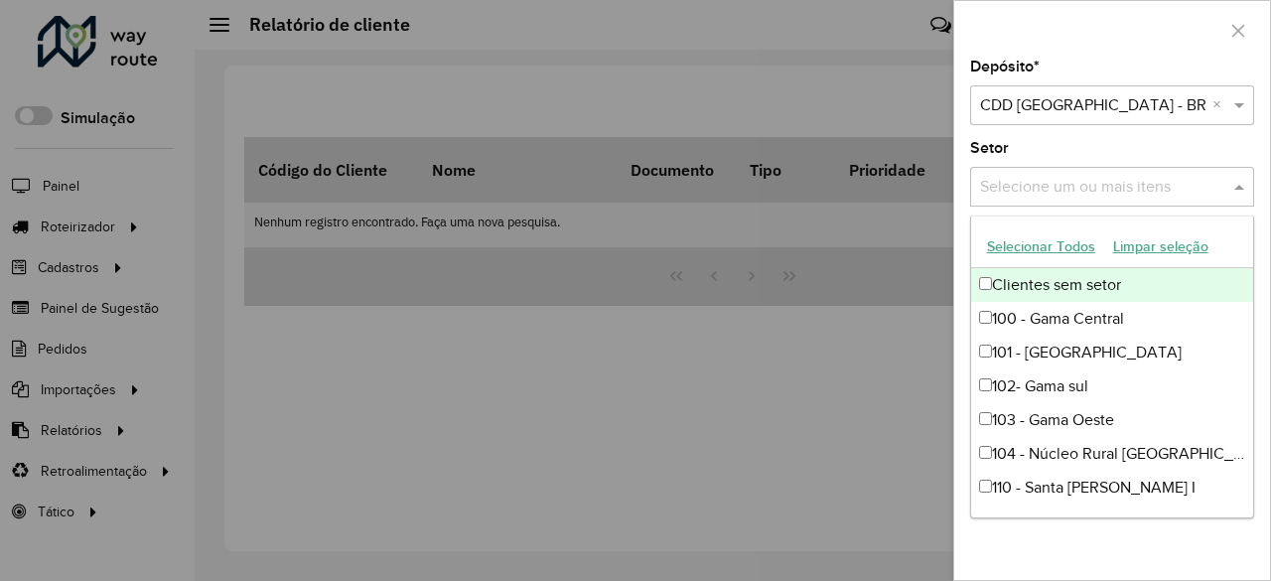
click at [1082, 187] on input "text" at bounding box center [1102, 188] width 254 height 24
click at [1048, 104] on input "text" at bounding box center [1092, 106] width 224 height 24
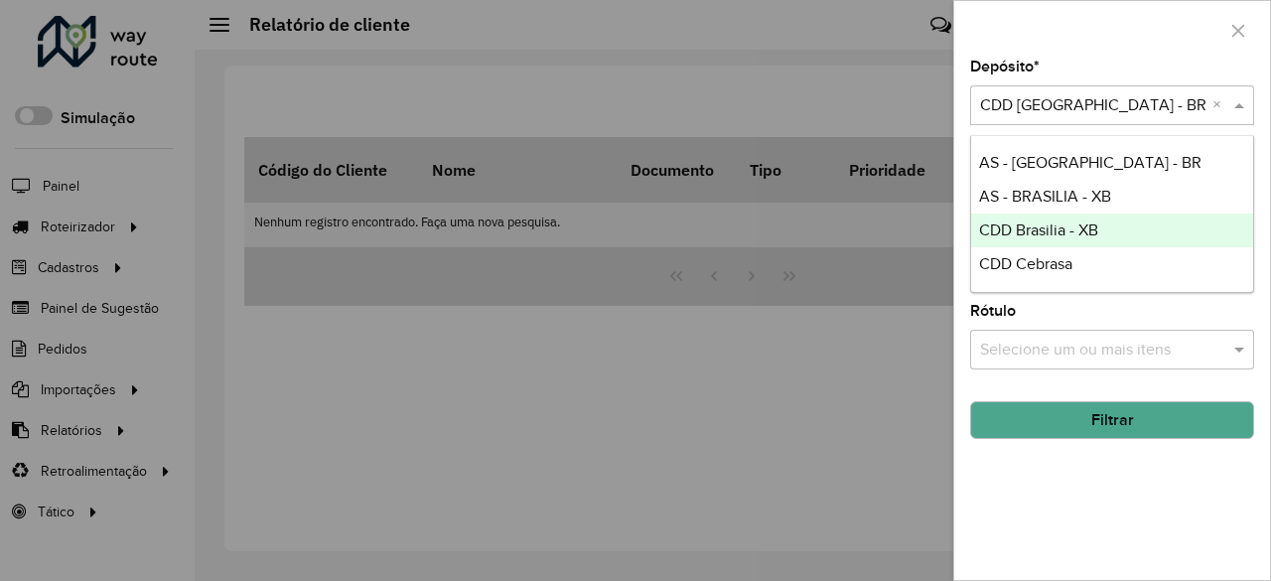
click at [1084, 235] on span "CDD Brasilia - XB" at bounding box center [1038, 229] width 119 height 17
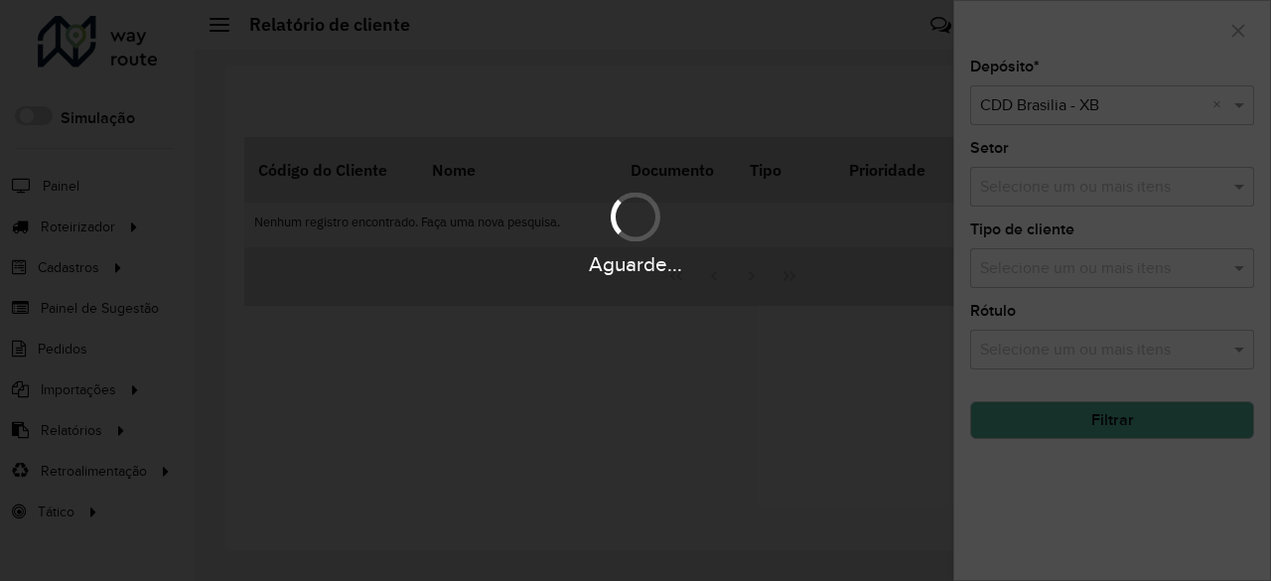
click at [1076, 188] on div "Aguarde..." at bounding box center [635, 232] width 1271 height 94
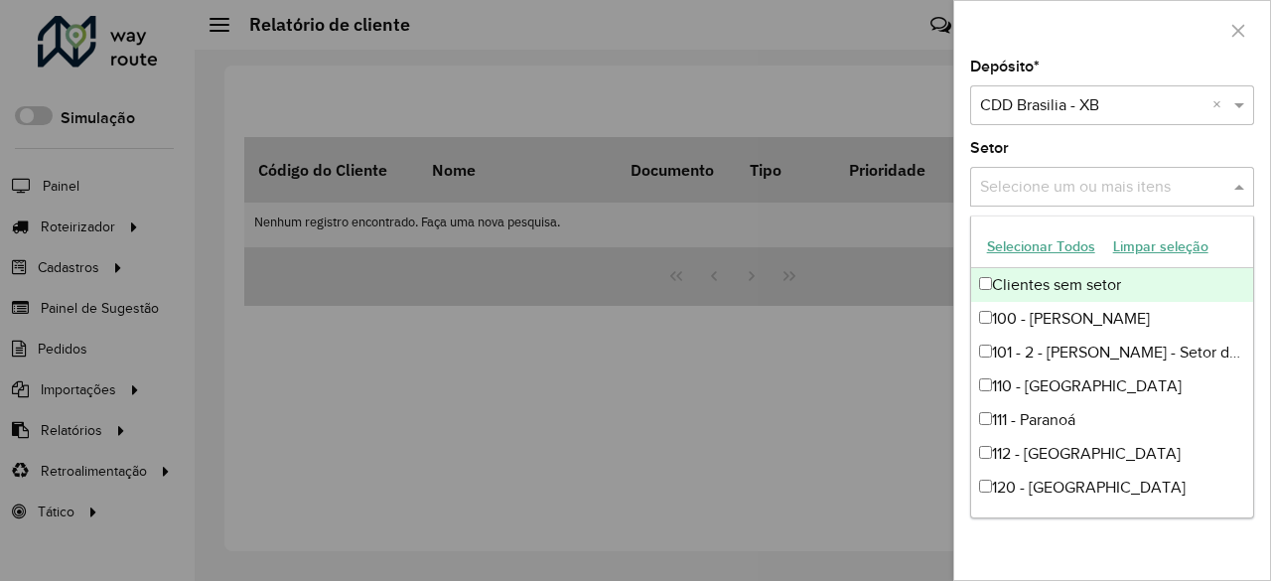
click at [1076, 188] on input "text" at bounding box center [1102, 188] width 254 height 24
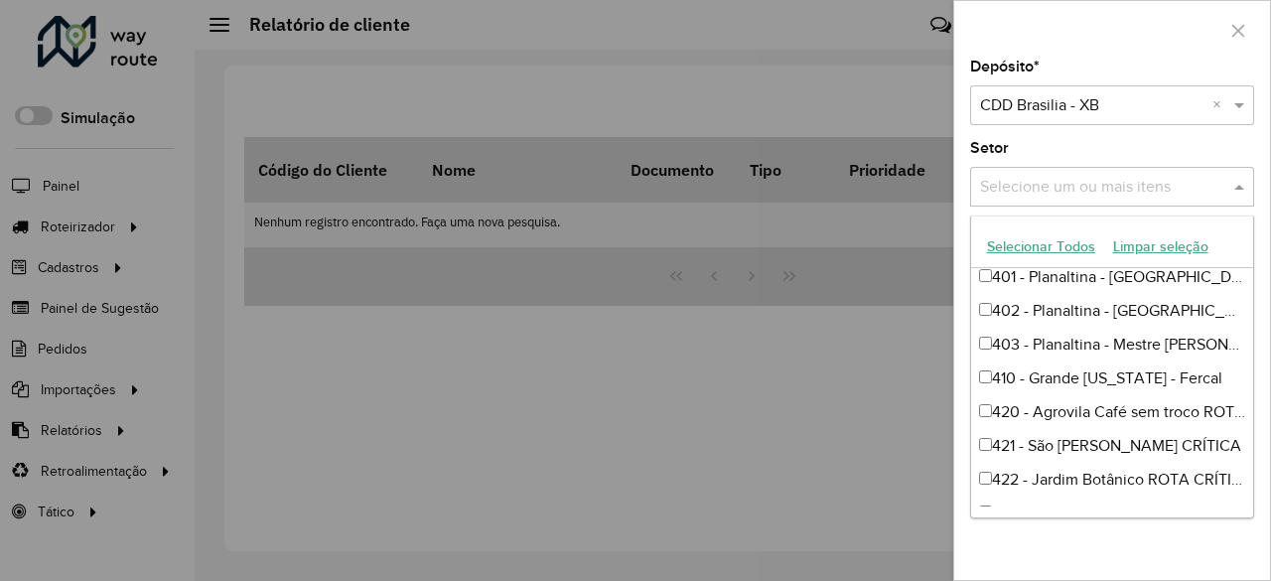
scroll to position [1584, 0]
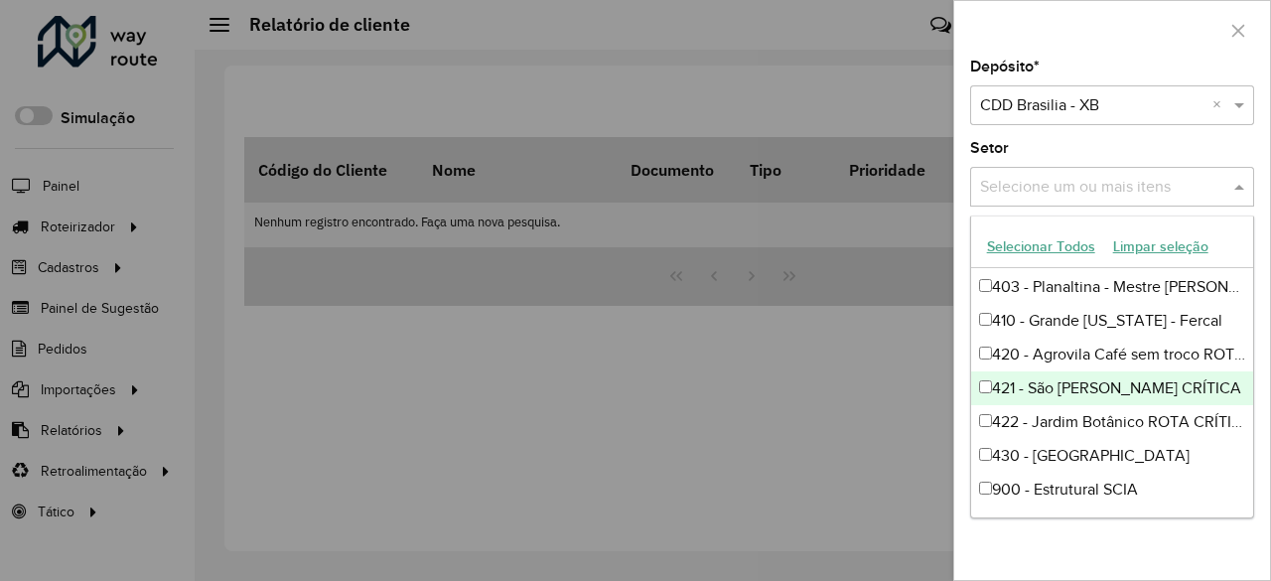
click at [870, 431] on div at bounding box center [635, 290] width 1271 height 581
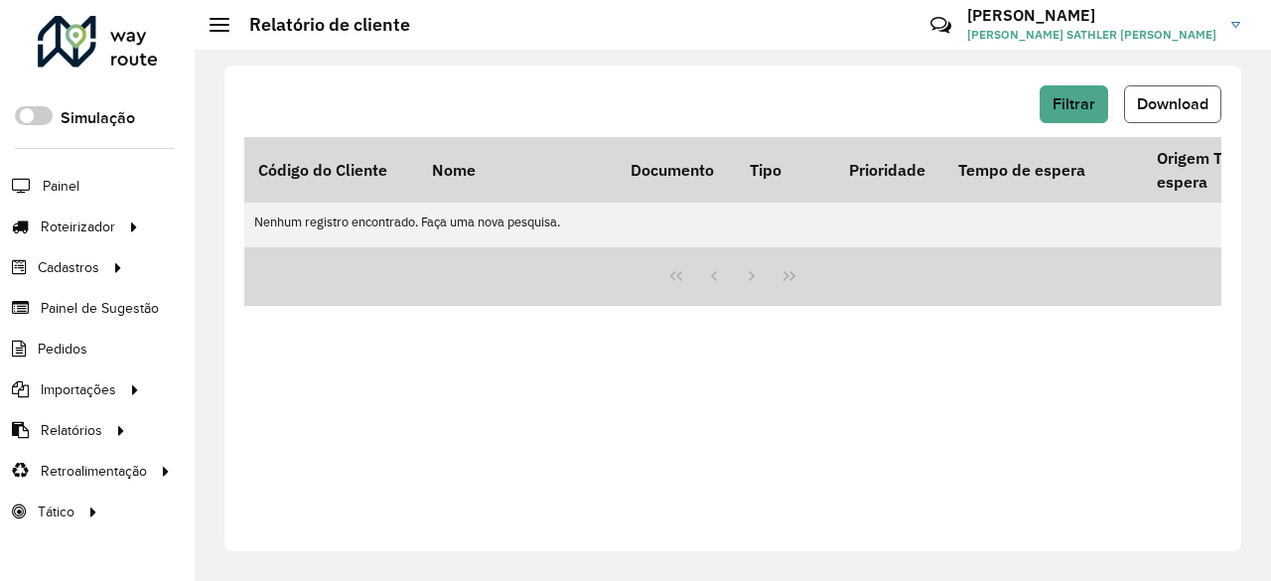
click at [1156, 106] on span "Download" at bounding box center [1172, 103] width 71 height 17
click at [1071, 98] on span "Filtrar" at bounding box center [1073, 103] width 43 height 17
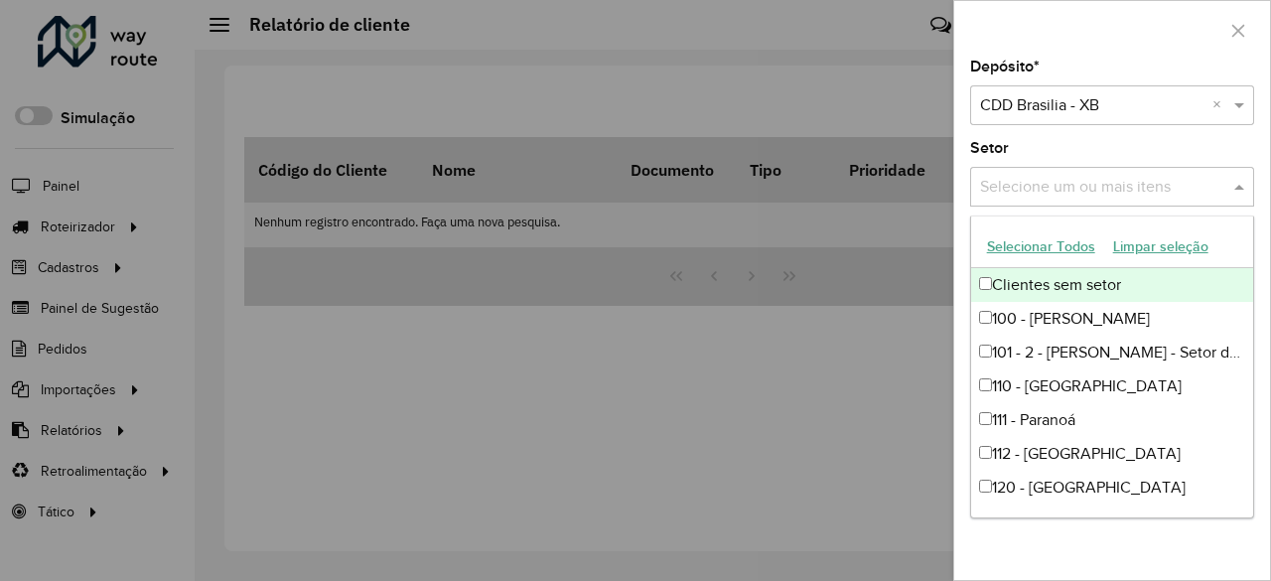
click at [1086, 190] on input "text" at bounding box center [1102, 188] width 254 height 24
click at [1049, 241] on button "Selecionar Todos" at bounding box center [1041, 246] width 126 height 31
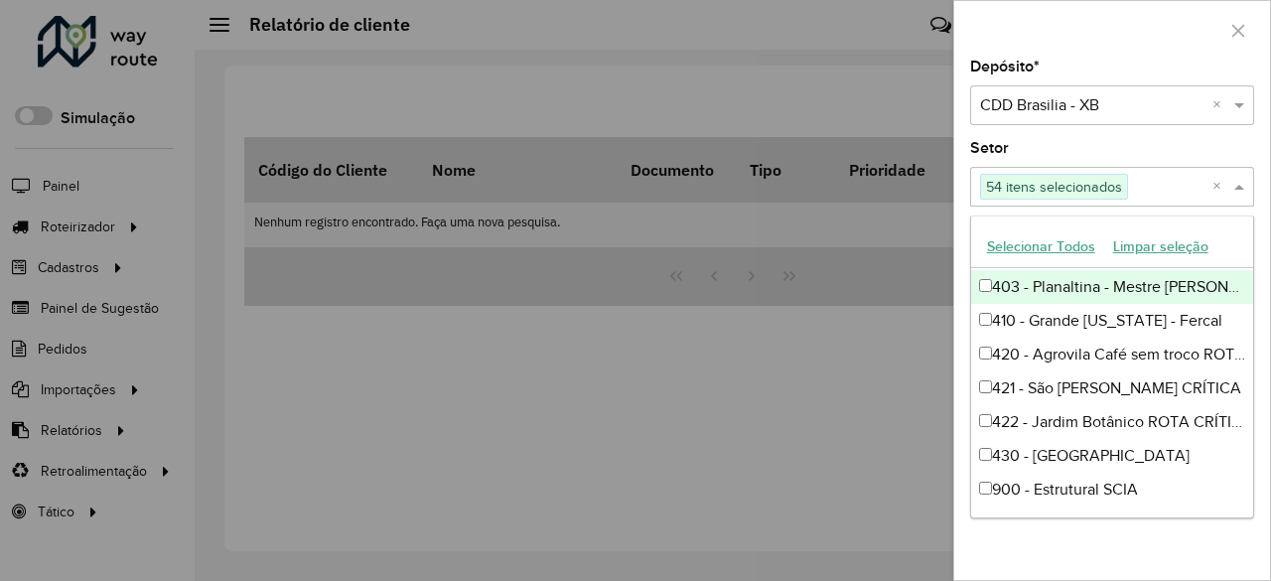
click at [1187, 180] on input "text" at bounding box center [1170, 188] width 84 height 24
click at [1248, 187] on span at bounding box center [1241, 187] width 25 height 24
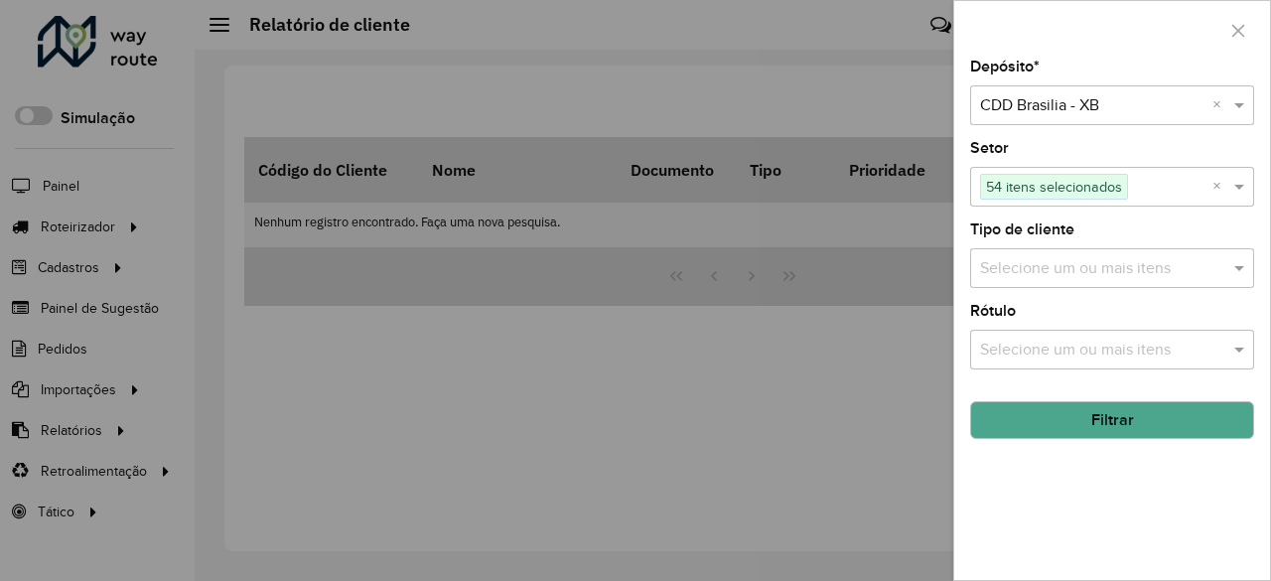
click at [1095, 420] on button "Filtrar" at bounding box center [1112, 420] width 284 height 38
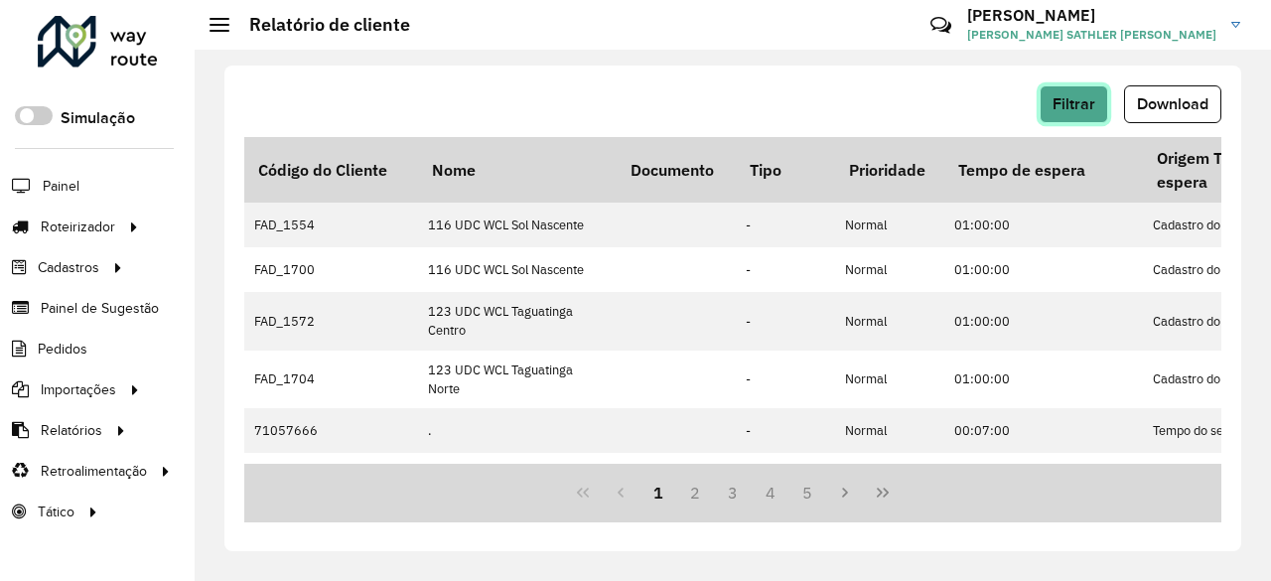
click at [1072, 98] on span "Filtrar" at bounding box center [1073, 103] width 43 height 17
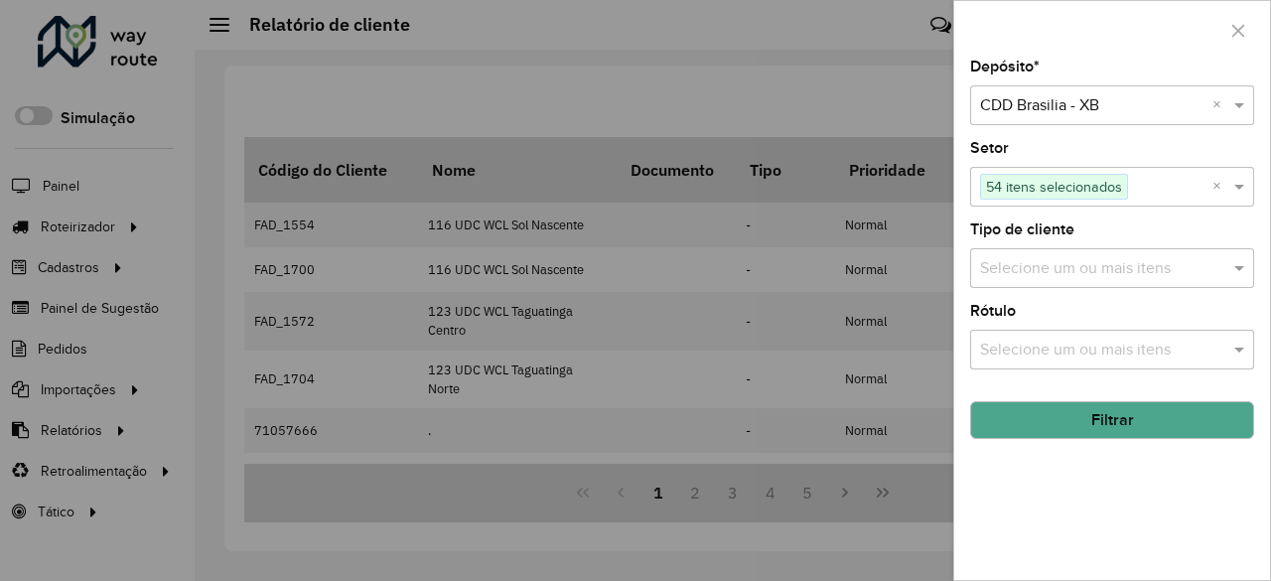
click at [766, 77] on div at bounding box center [635, 290] width 1271 height 581
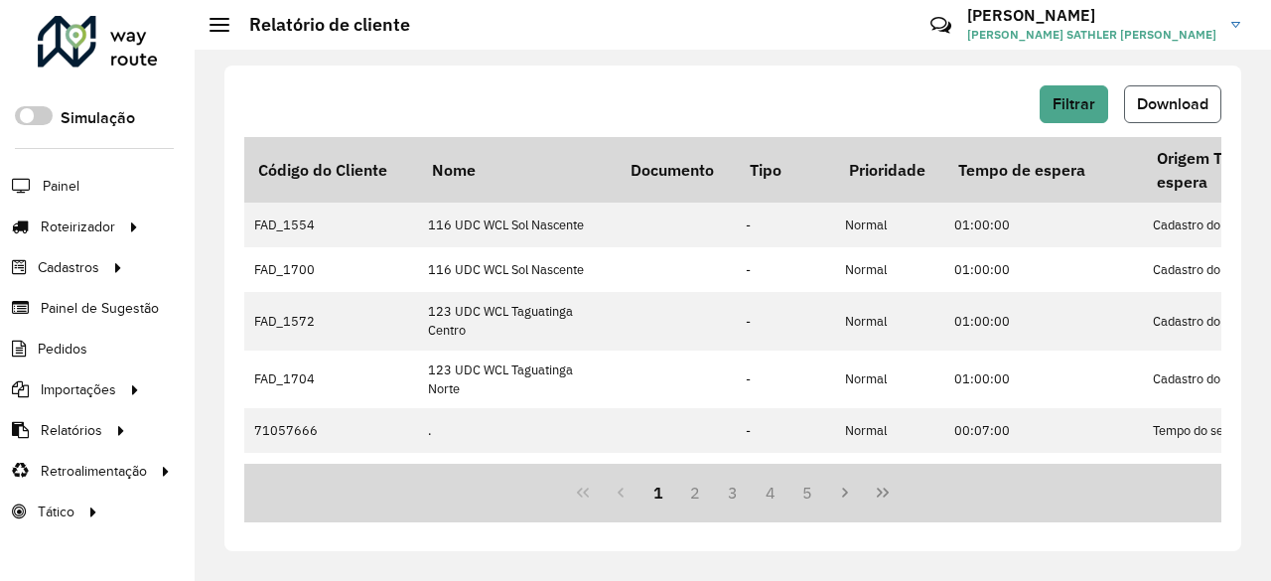
click at [1181, 118] on button "Download" at bounding box center [1172, 104] width 97 height 38
